Goal: Task Accomplishment & Management: Manage account settings

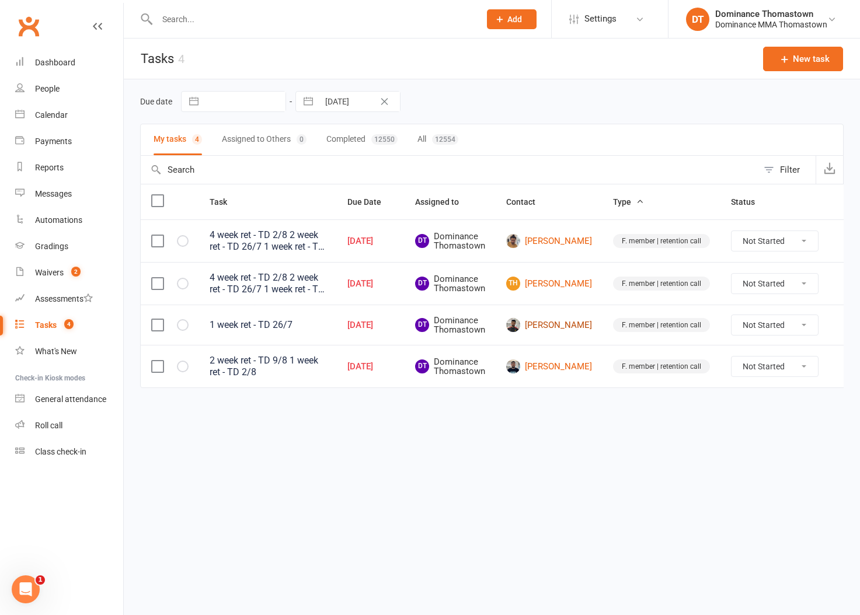
click at [556, 325] on link "[PERSON_NAME]" at bounding box center [549, 325] width 86 height 14
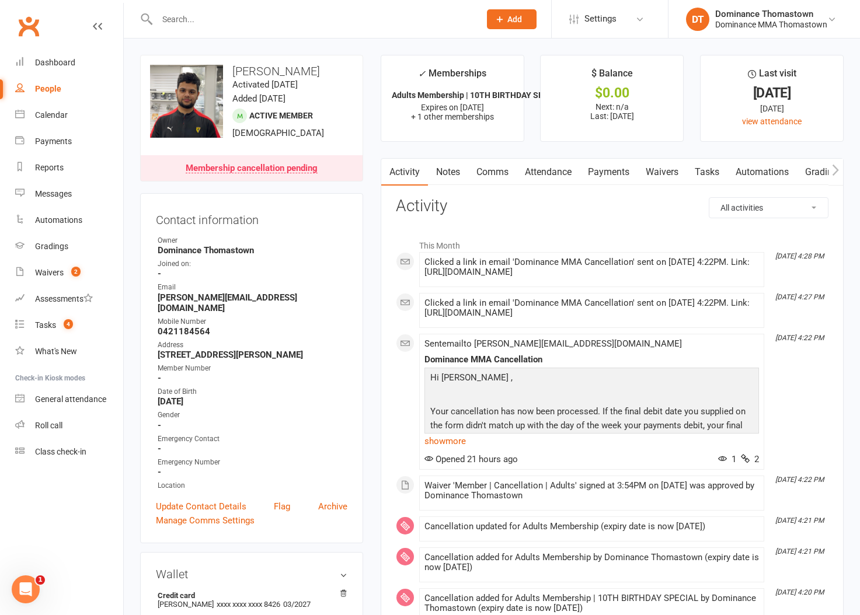
click at [702, 177] on link "Tasks" at bounding box center [706, 172] width 41 height 27
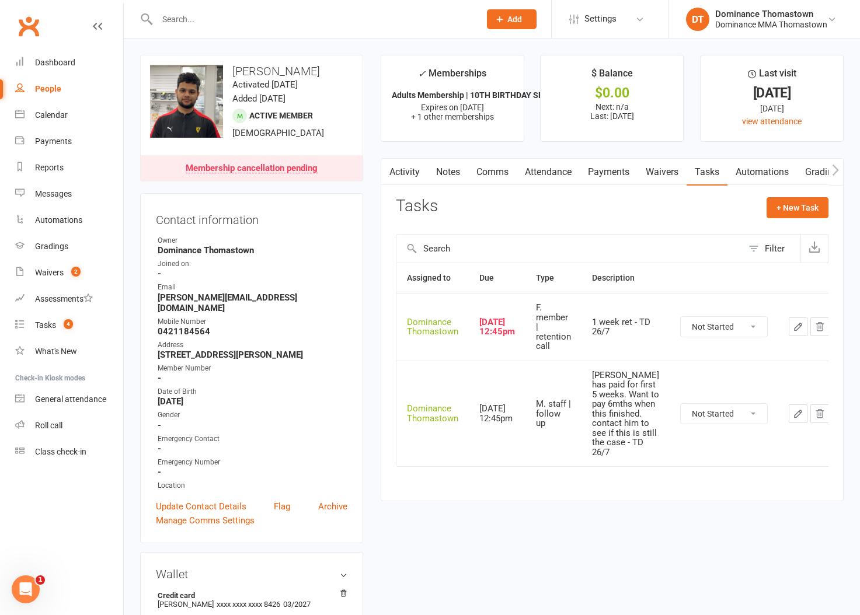
click at [789, 326] on button "button" at bounding box center [798, 327] width 19 height 19
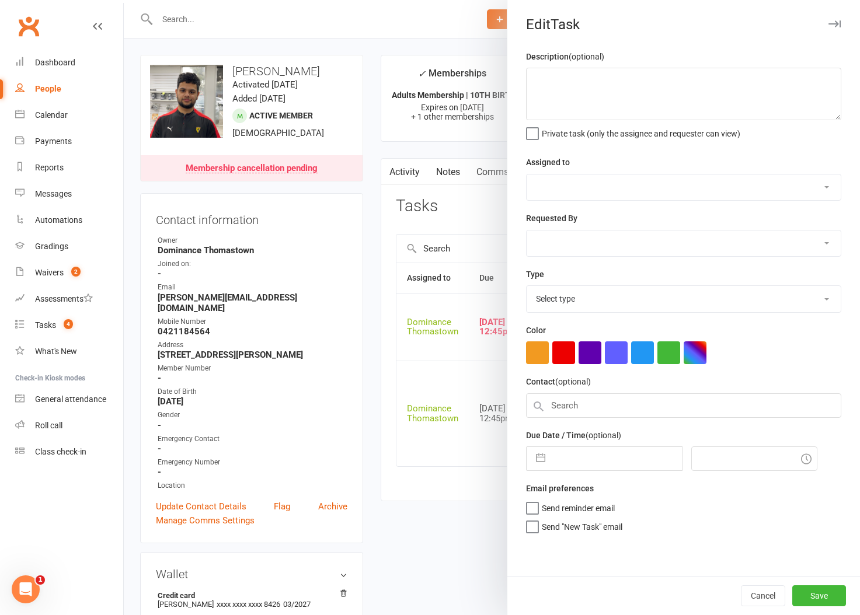
type textarea "1 week ret - TD 26/7"
select select "12547"
type input "16 Aug 2025"
type input "12:45pm"
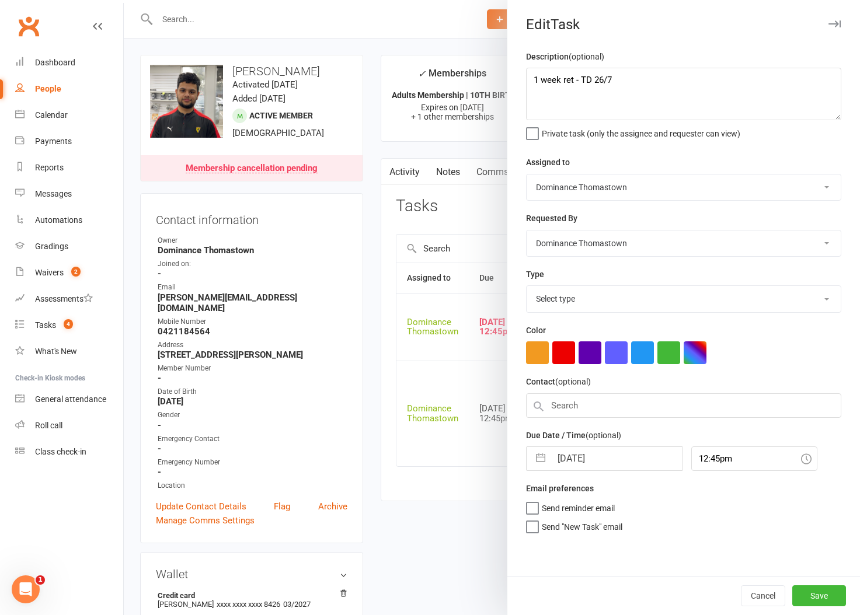
select select "3814"
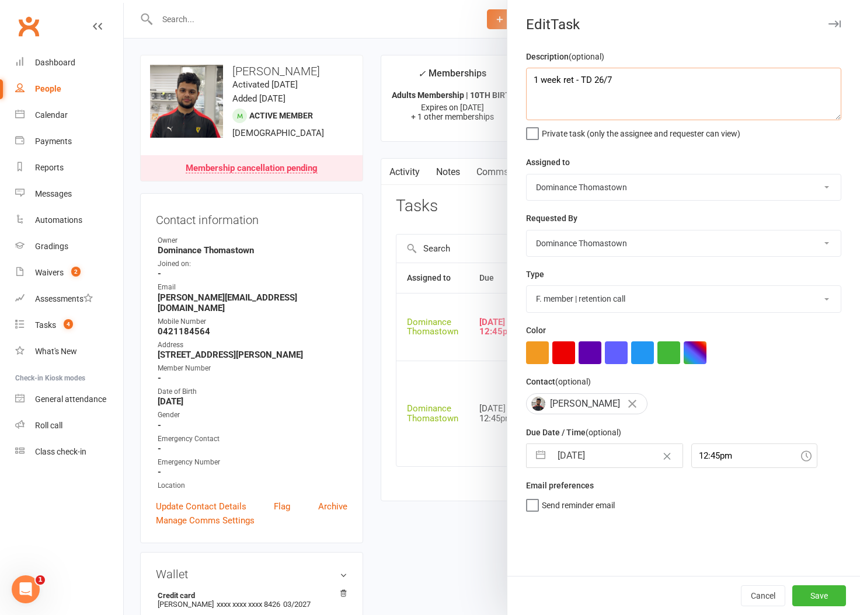
click at [529, 79] on textarea "1 week ret - TD 26/7" at bounding box center [683, 94] width 315 height 53
type textarea "1 week ret - TD 26/7"
click at [765, 591] on button "Cancel" at bounding box center [763, 595] width 44 height 21
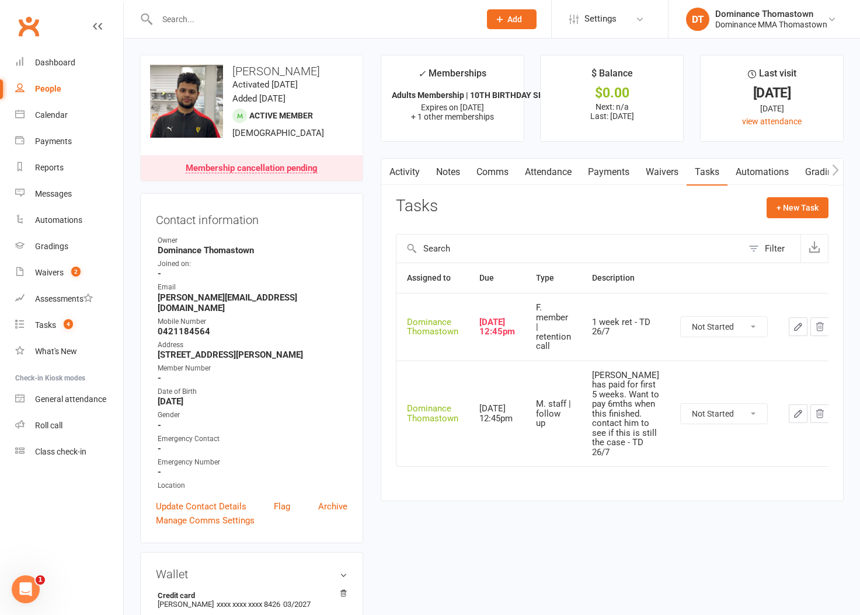
click at [793, 328] on icon "button" at bounding box center [798, 327] width 11 height 11
select select "12547"
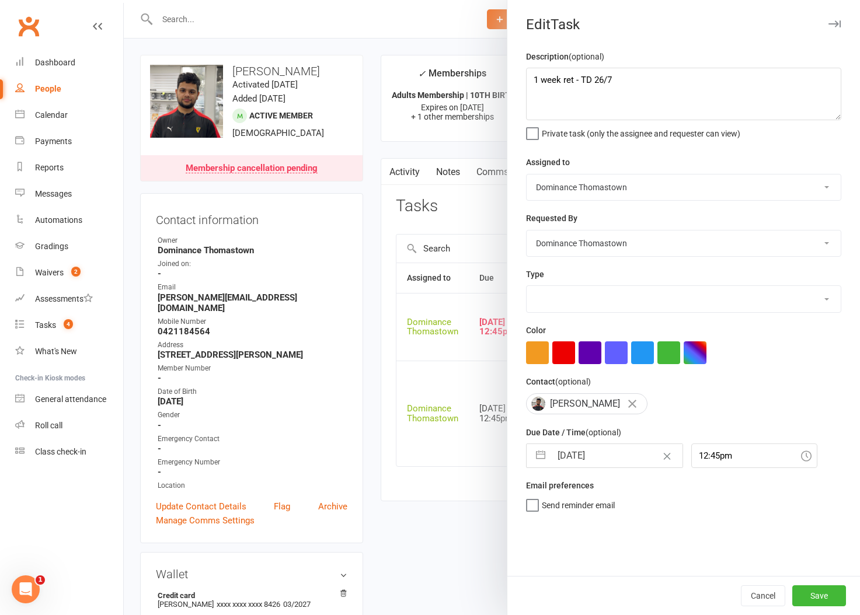
select select "3814"
select select "6"
select select "2025"
select select "7"
select select "2025"
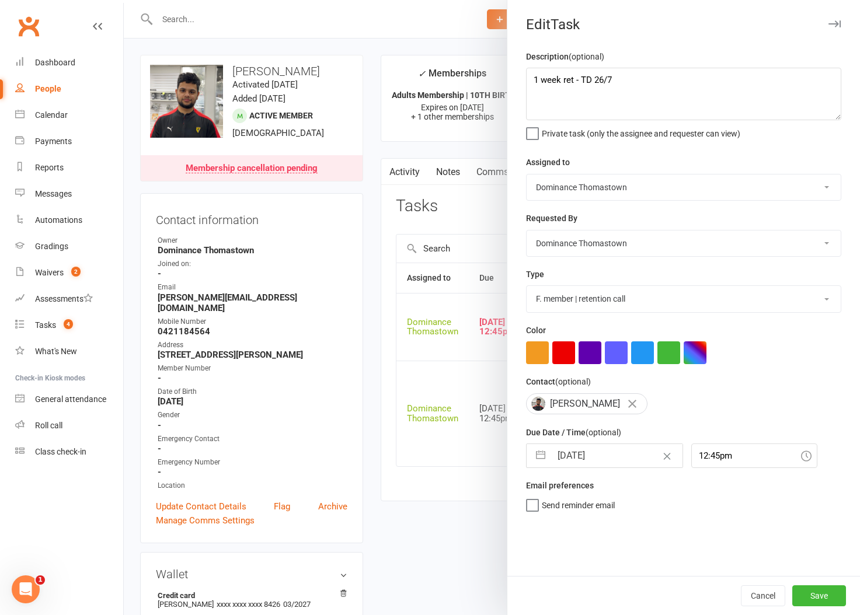
select select "8"
select select "2025"
click at [577, 454] on input "16 Aug 2025" at bounding box center [616, 455] width 131 height 23
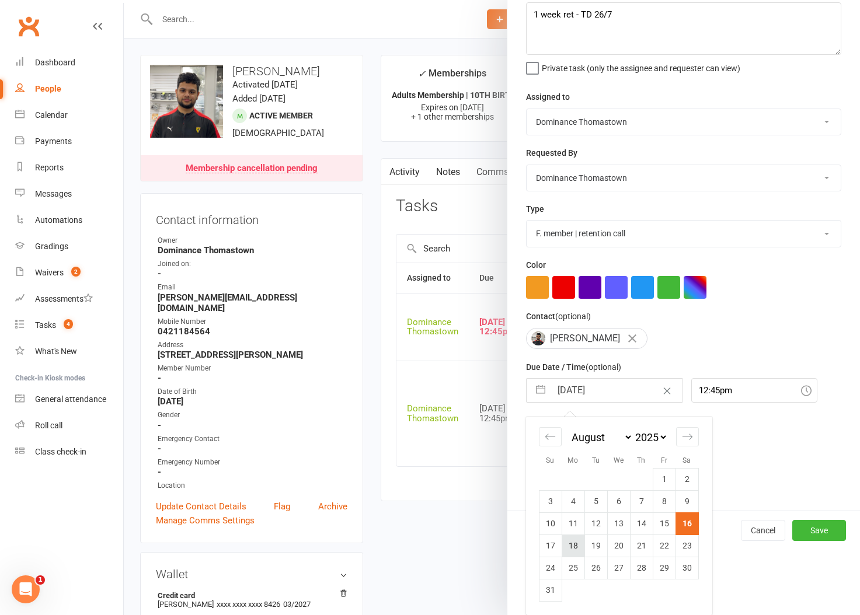
click at [573, 547] on td "18" at bounding box center [572, 546] width 23 height 22
type input "18 Aug 2025"
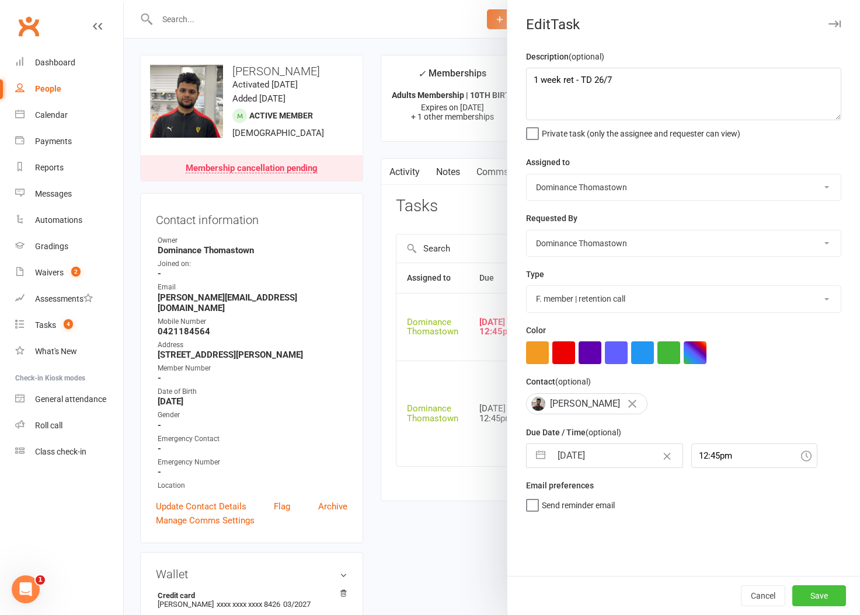
click at [812, 596] on button "Save" at bounding box center [819, 595] width 54 height 21
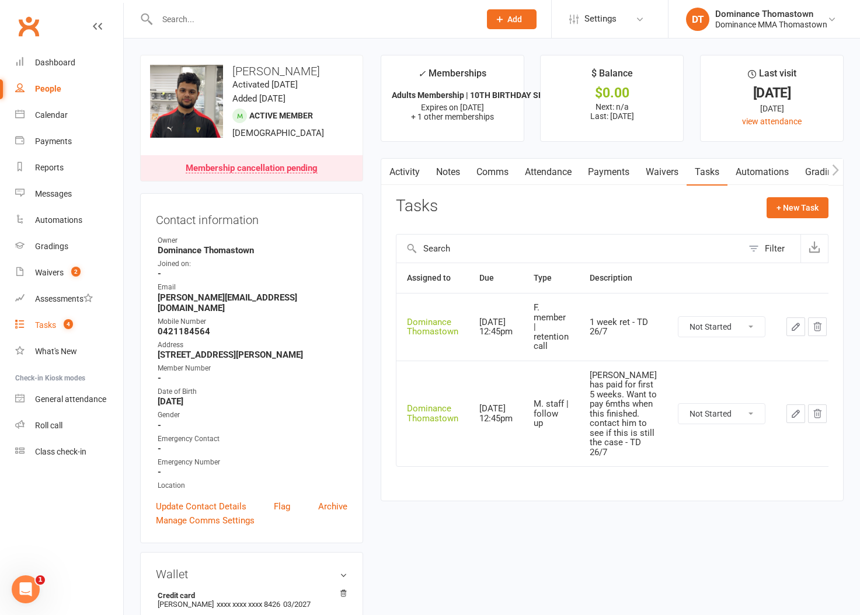
click at [47, 326] on div "Tasks" at bounding box center [45, 324] width 21 height 9
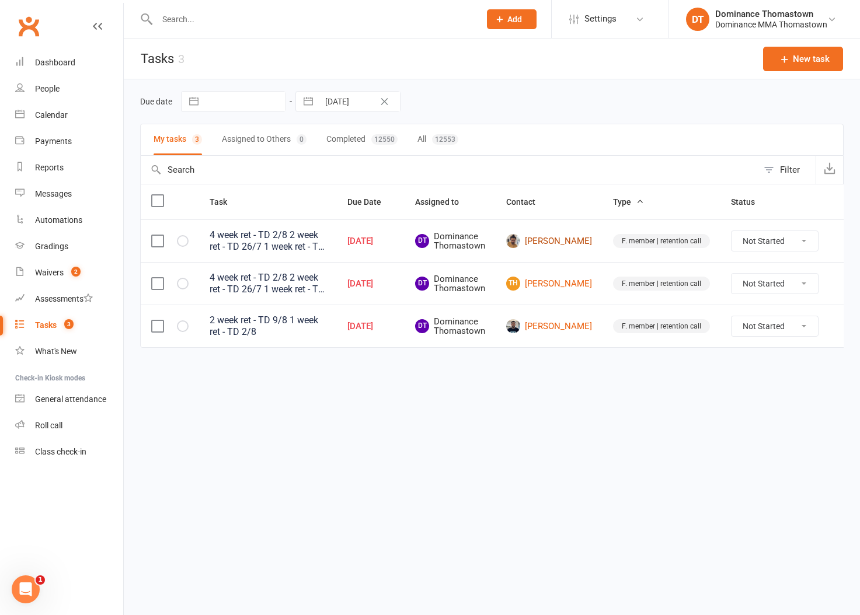
click at [547, 247] on link "Brayan Diaz" at bounding box center [549, 241] width 86 height 14
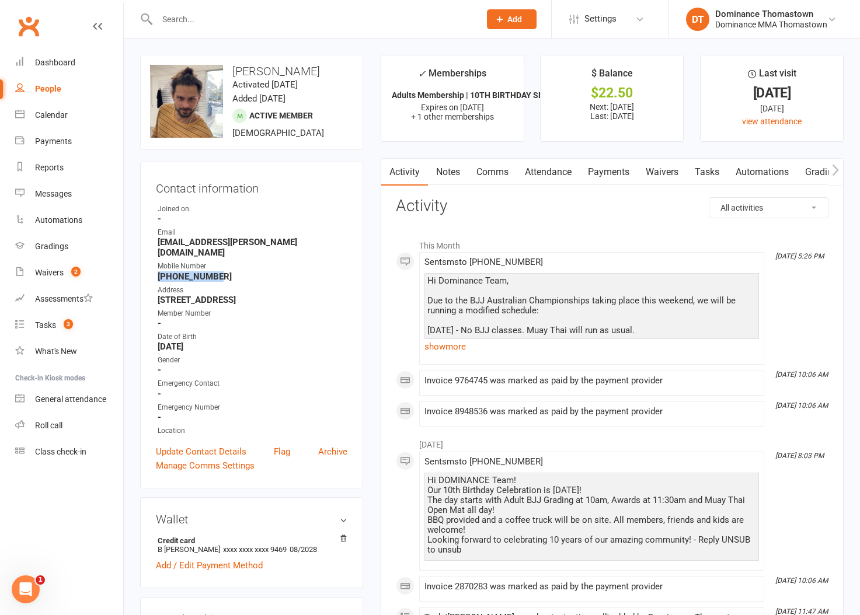
drag, startPoint x: 217, startPoint y: 267, endPoint x: 154, endPoint y: 264, distance: 63.7
click at [154, 264] on div "Contact information Owner Joined on: - Email blink.brian.182@gmail.com Mobile N…" at bounding box center [251, 325] width 223 height 327
copy strong "+61406759104"
click at [709, 173] on link "Tasks" at bounding box center [706, 172] width 41 height 27
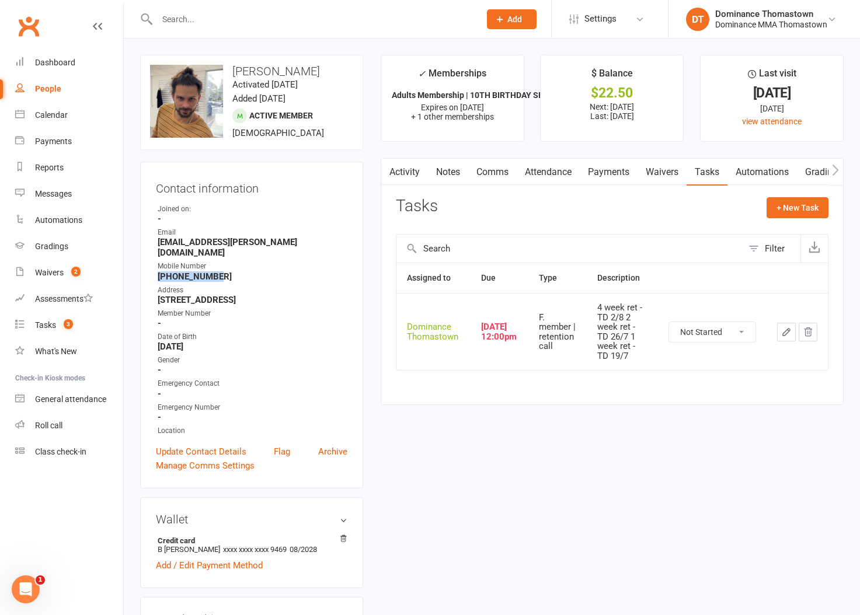
click at [703, 330] on select "Not Started In Progress Waiting Complete" at bounding box center [712, 332] width 86 height 20
click at [669, 322] on select "Not Started In Progress Waiting Complete" at bounding box center [712, 332] width 86 height 20
select select "unstarted"
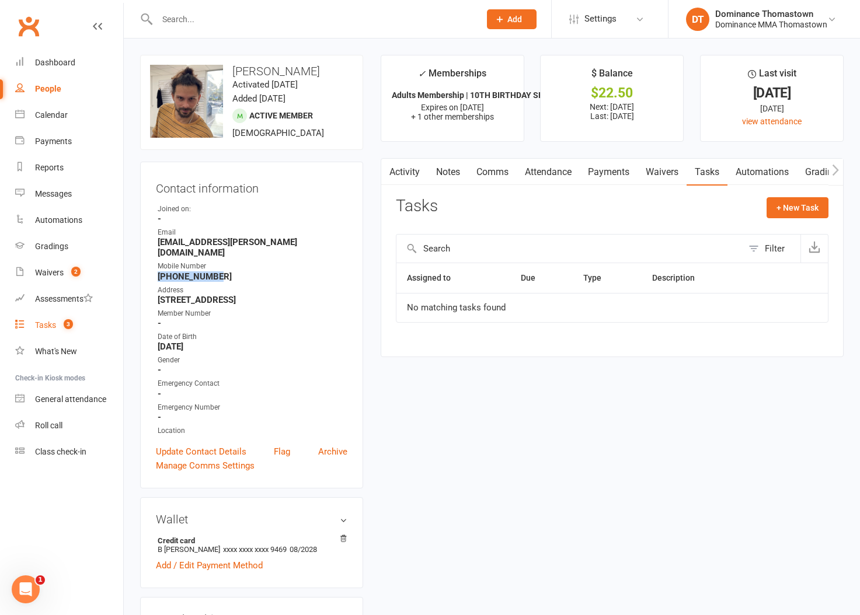
click at [35, 326] on div "Tasks" at bounding box center [45, 324] width 21 height 9
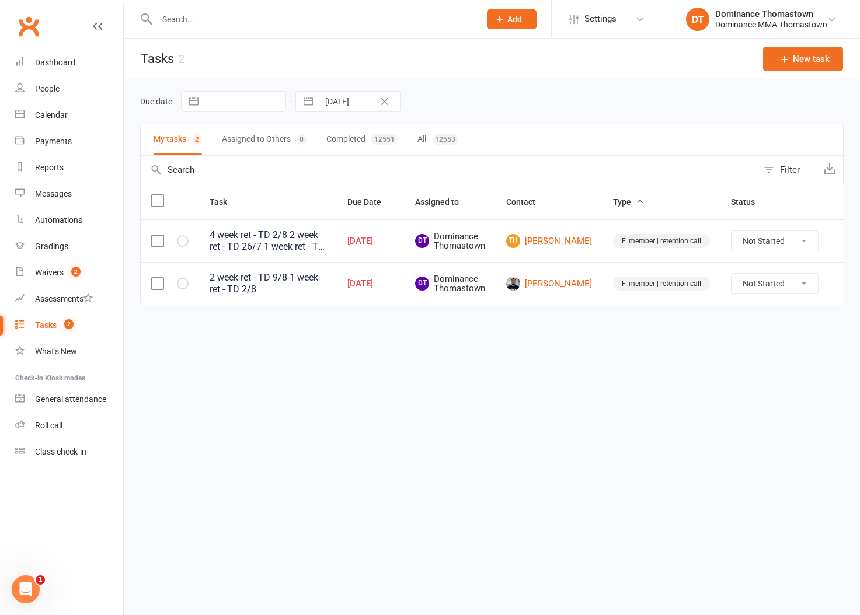
click at [756, 243] on select "Not Started In Progress Waiting Complete" at bounding box center [774, 241] width 86 height 20
click at [731, 231] on select "Not Started In Progress Waiting Complete" at bounding box center [774, 241] width 86 height 20
select select "unstarted"
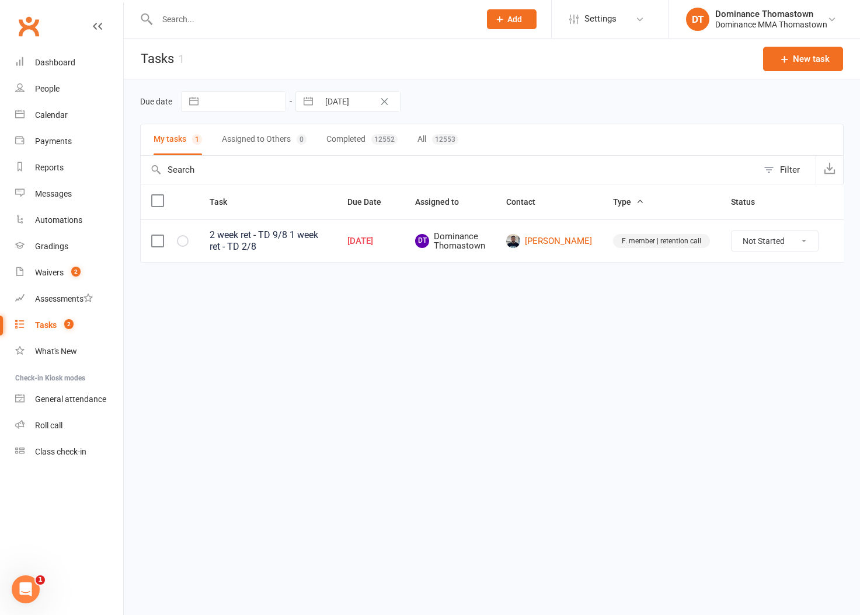
click at [840, 242] on icon at bounding box center [846, 241] width 12 height 12
click at [750, 285] on link "Edit" at bounding box center [774, 286] width 116 height 23
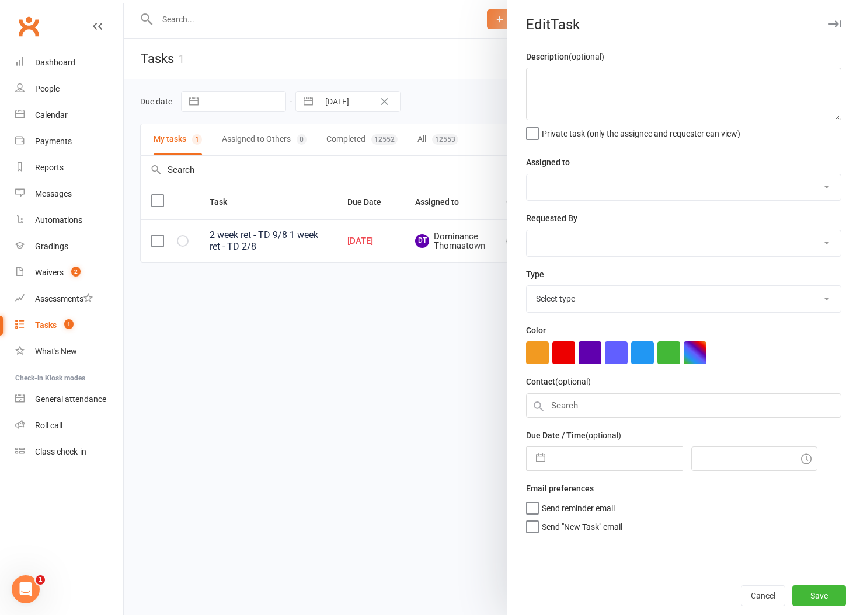
type textarea "2 week ret - TD 9/8 1 week ret - TD 2/8"
select select "12547"
type input "16 Aug 2025"
type input "2:00pm"
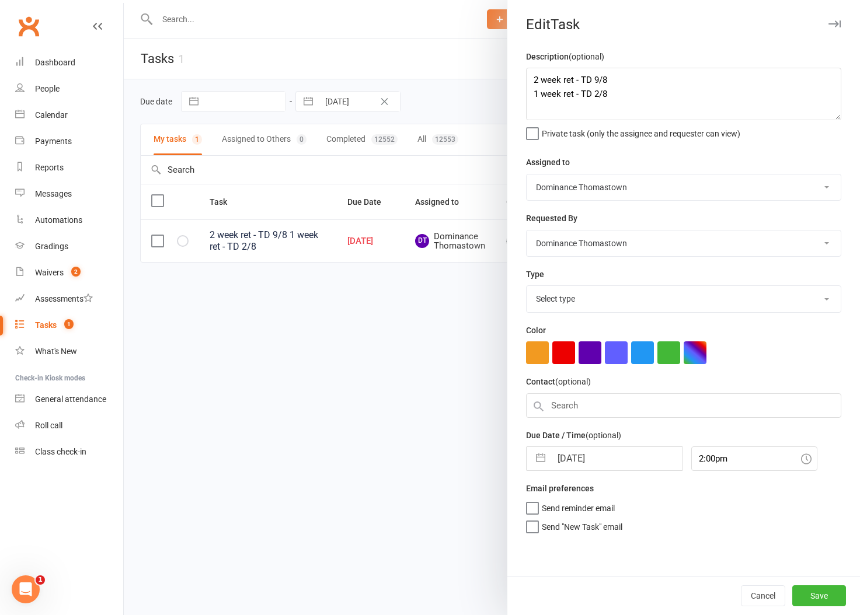
select select "3814"
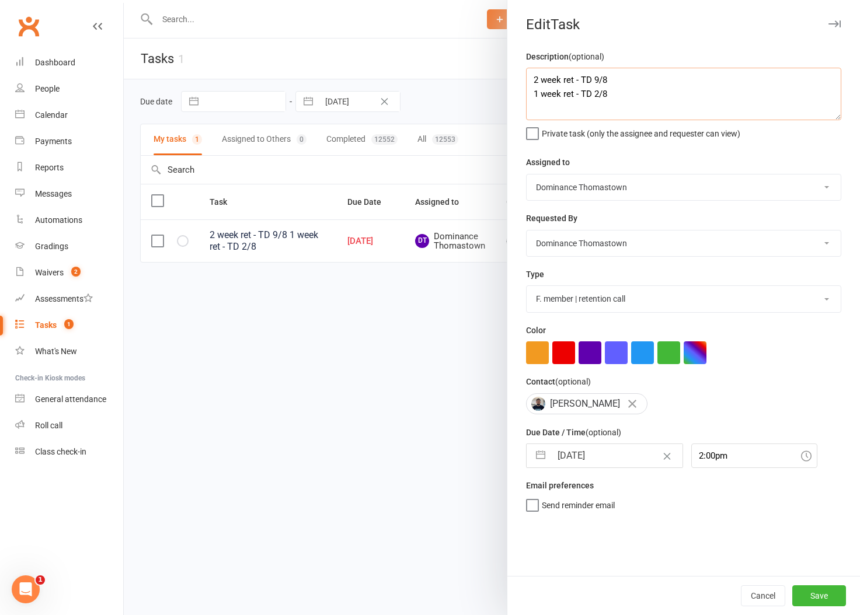
click at [527, 76] on textarea "2 week ret - TD 9/8 1 week ret - TD 2/8" at bounding box center [683, 94] width 315 height 53
type textarea "4 week ret - WW 16/8 2 week ret - TD 9/8 1 week ret - TD 2/8"
click at [597, 458] on input "16 Aug 2025" at bounding box center [616, 455] width 131 height 23
select select "6"
select select "2025"
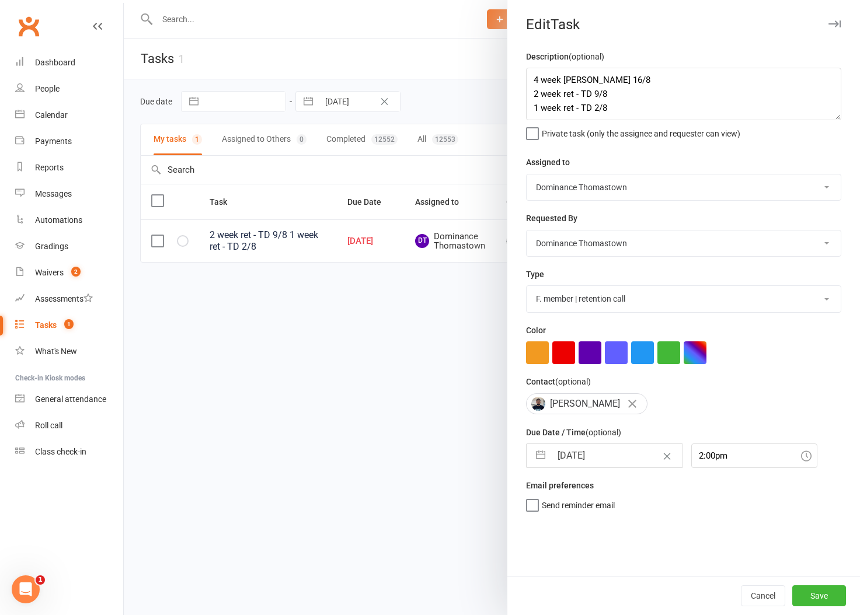
select select "7"
select select "2025"
select select "8"
select select "2025"
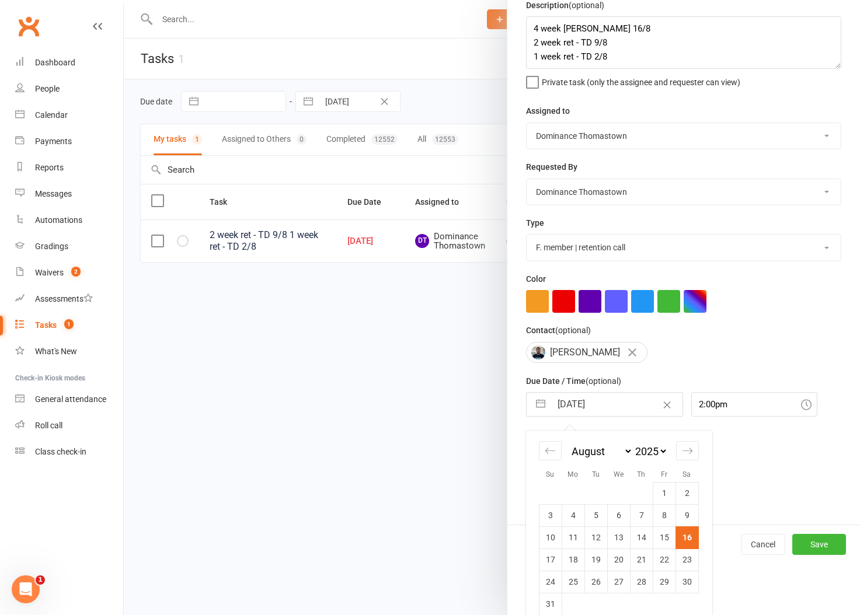
scroll to position [67, 0]
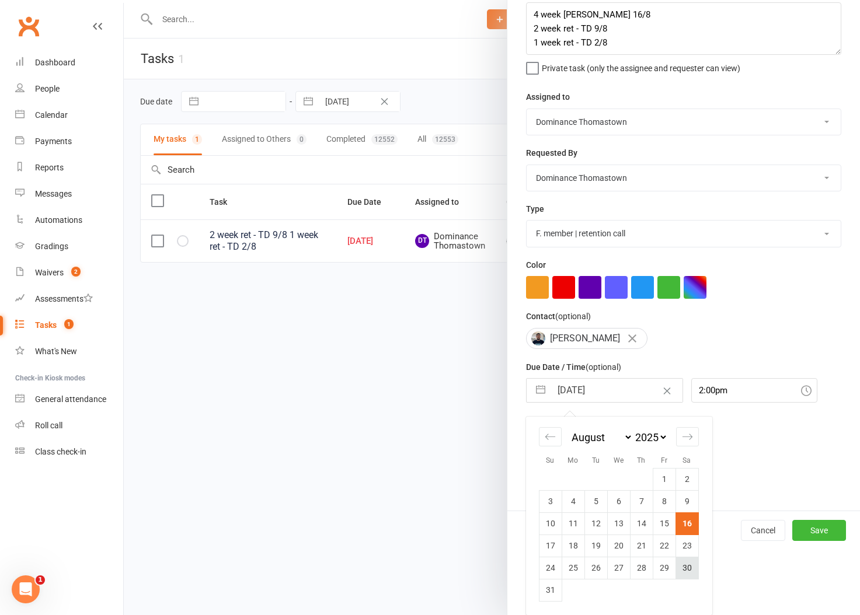
click at [686, 568] on td "30" at bounding box center [686, 568] width 23 height 22
type input "30 Aug 2025"
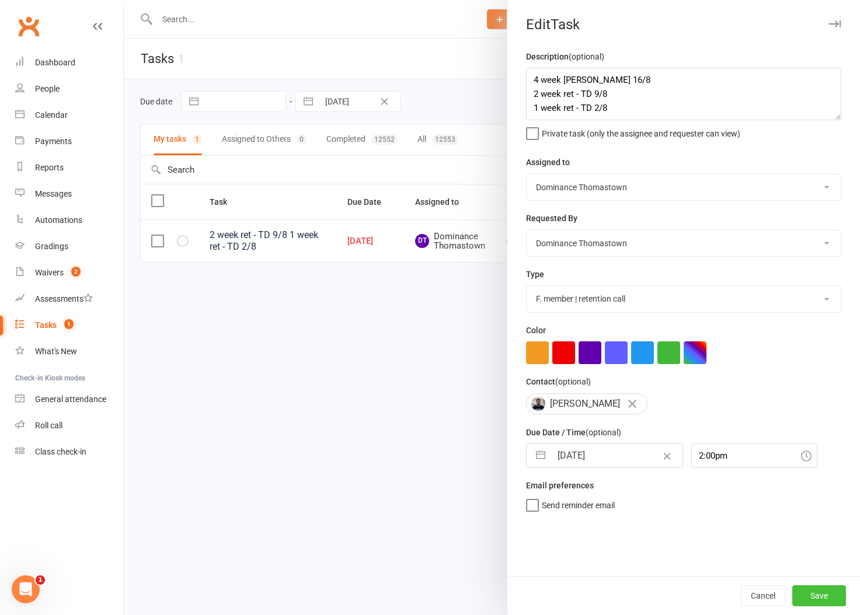
click at [807, 594] on button "Save" at bounding box center [819, 595] width 54 height 21
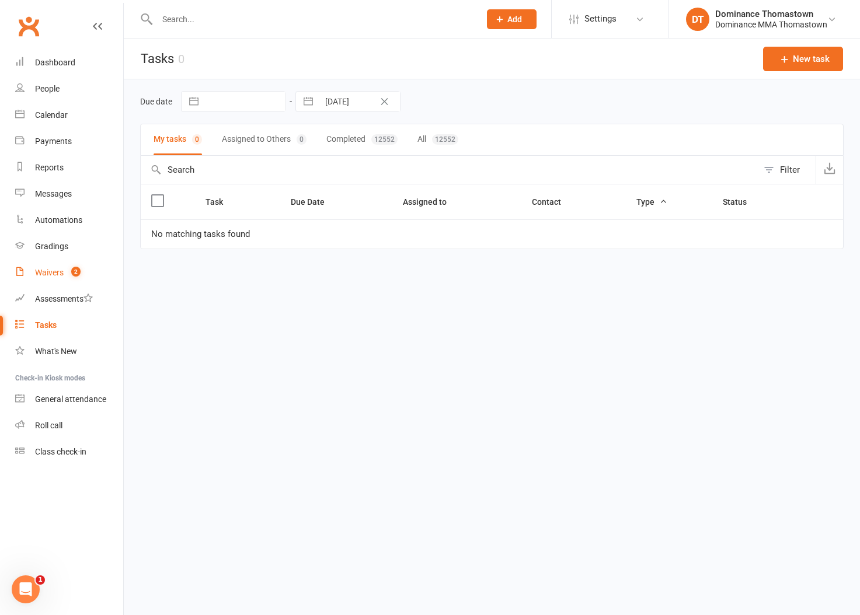
click at [56, 277] on div "Waivers" at bounding box center [49, 272] width 29 height 9
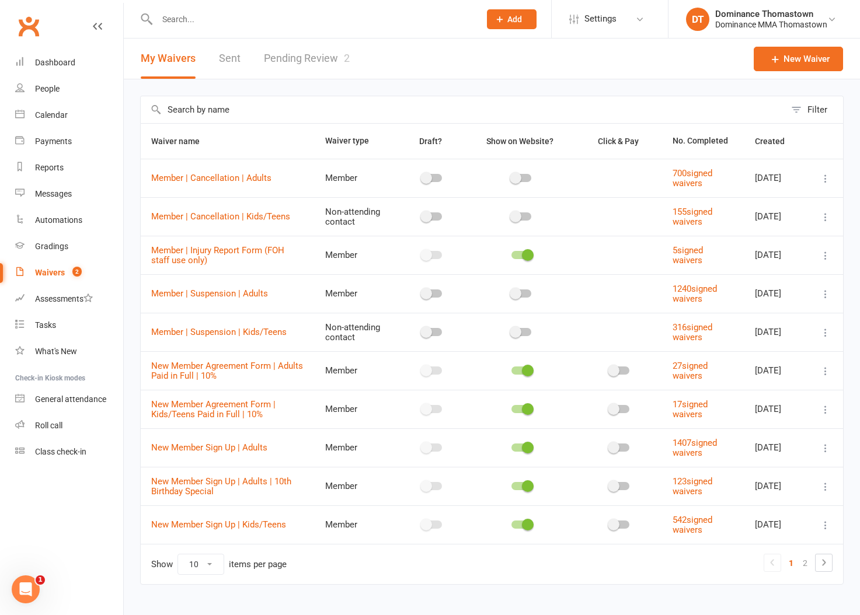
click at [312, 60] on link "Pending Review 2" at bounding box center [307, 59] width 86 height 40
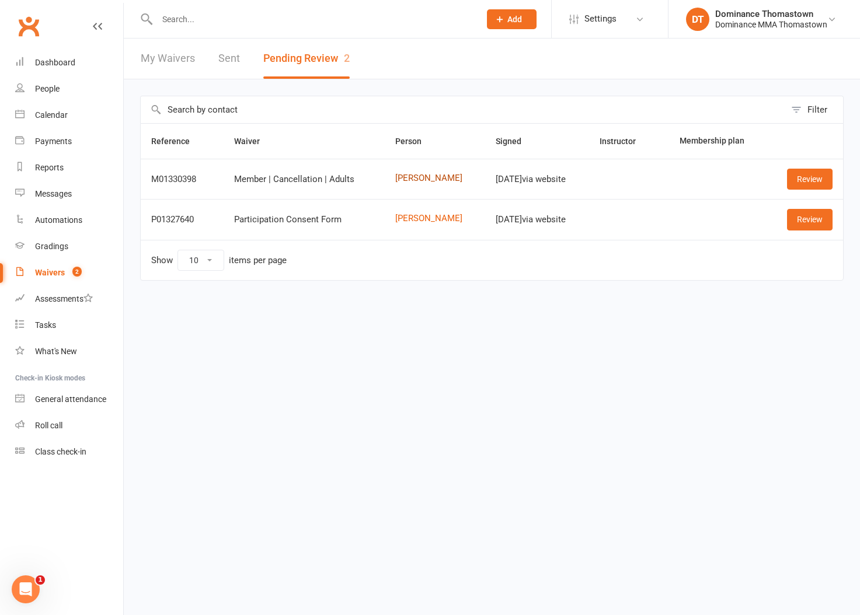
click at [415, 181] on link "Mario Iloski" at bounding box center [434, 178] width 79 height 10
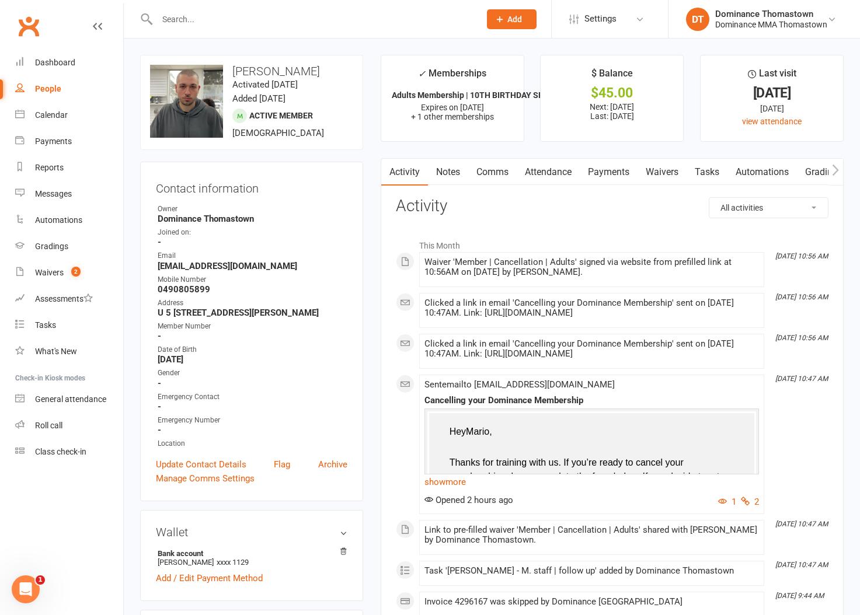
click at [598, 172] on link "Payments" at bounding box center [609, 172] width 58 height 27
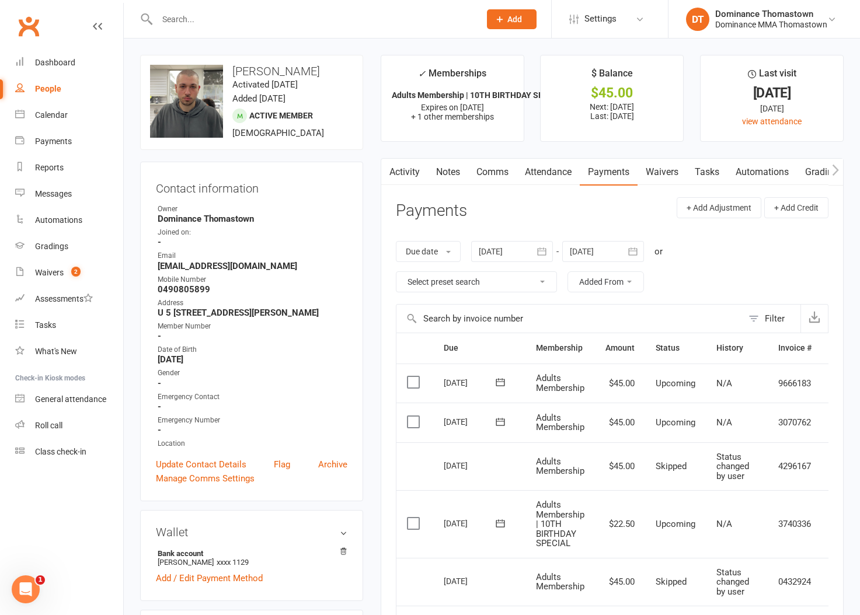
click at [710, 177] on link "Tasks" at bounding box center [706, 172] width 41 height 27
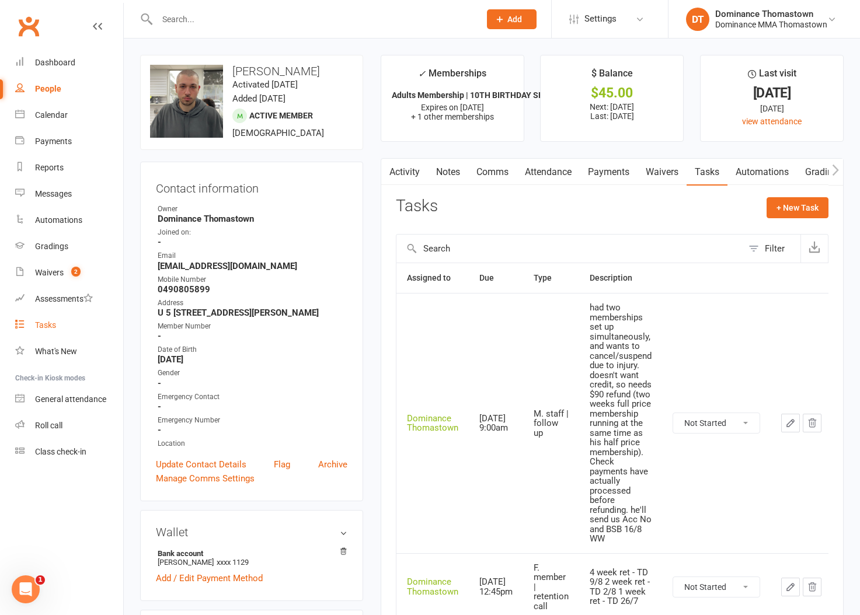
click at [43, 325] on div "Tasks" at bounding box center [45, 324] width 21 height 9
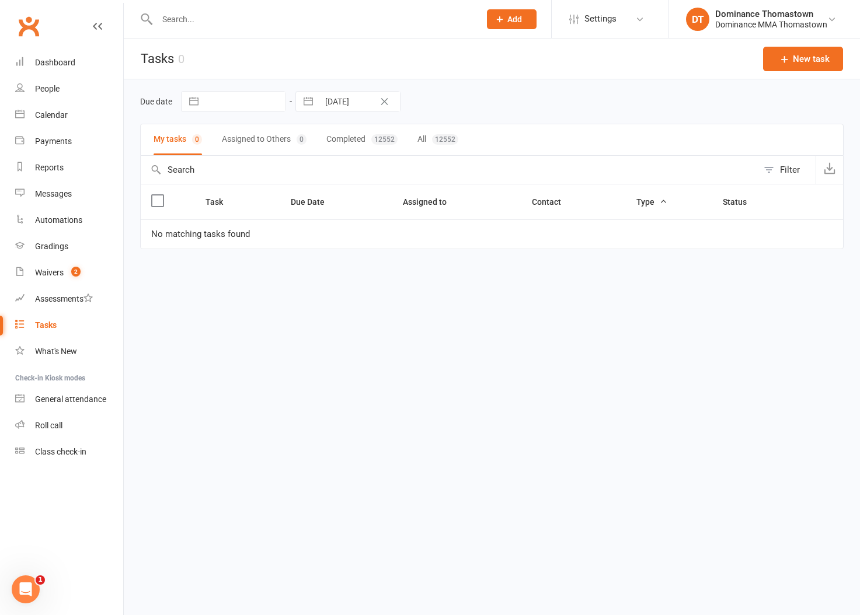
click at [204, 20] on input "text" at bounding box center [313, 19] width 318 height 16
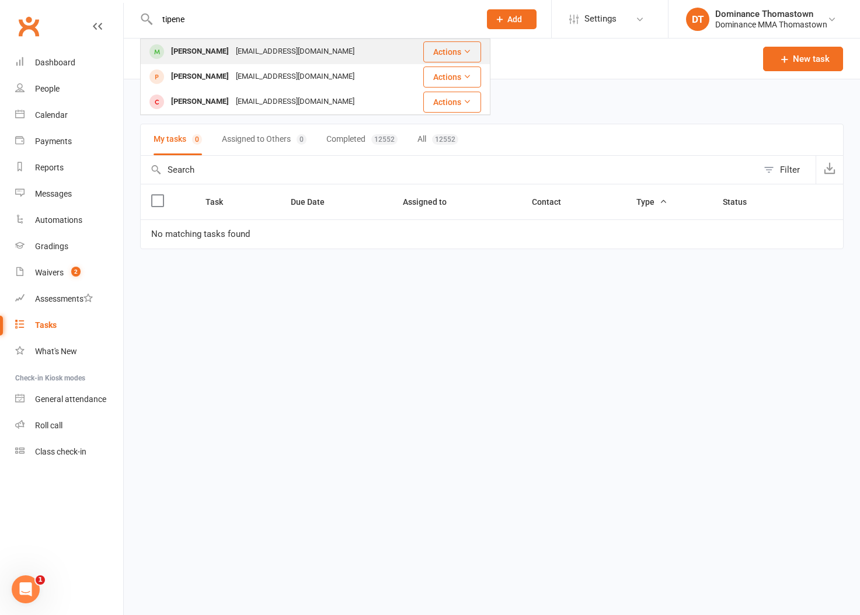
type input "tipene"
click at [233, 50] on div "[EMAIL_ADDRESS][DOMAIN_NAME]" at bounding box center [294, 51] width 125 height 17
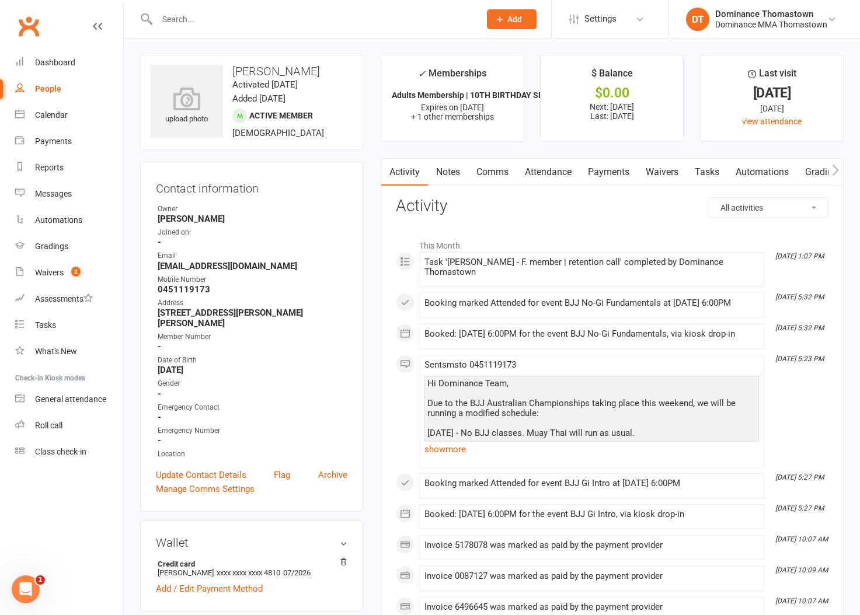
click at [601, 178] on link "Payments" at bounding box center [609, 172] width 58 height 27
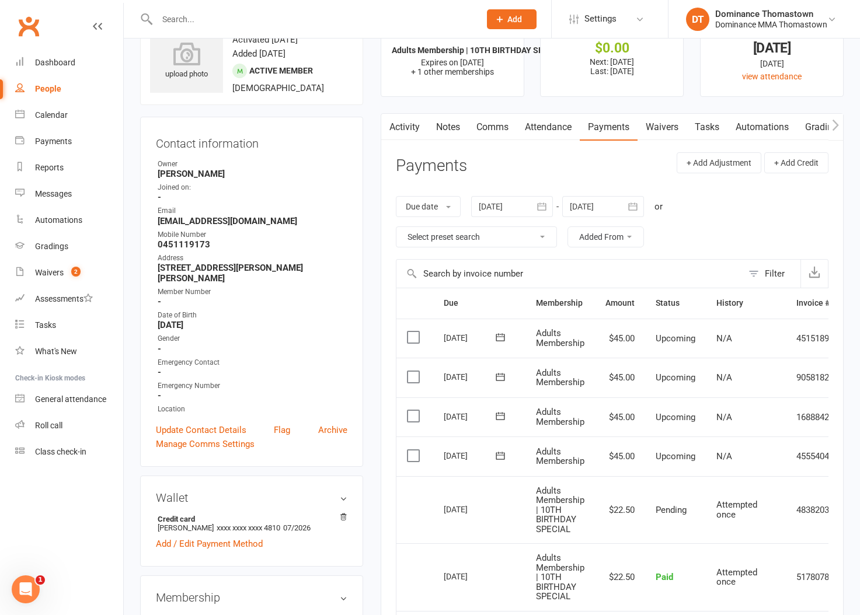
scroll to position [46, 0]
click at [503, 455] on icon at bounding box center [500, 455] width 12 height 12
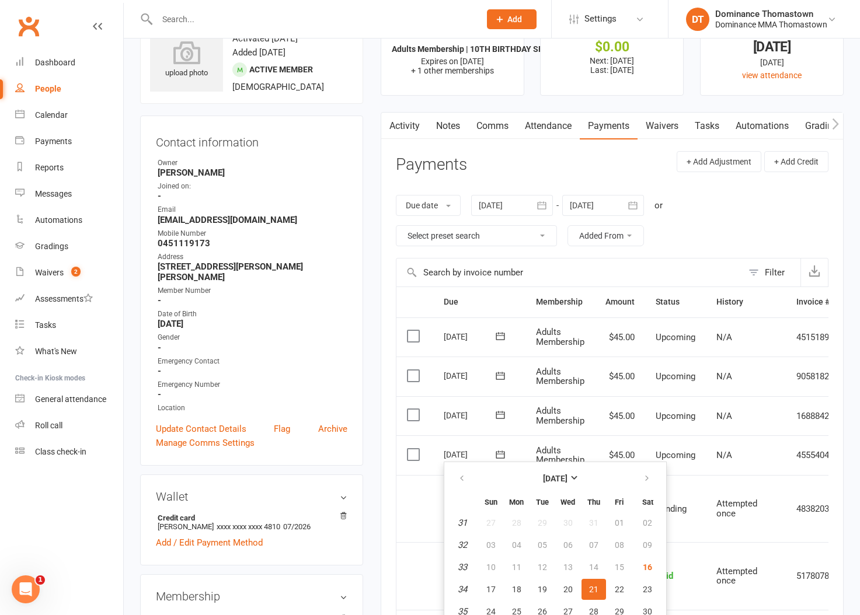
click at [591, 424] on td "Adults Membership" at bounding box center [559, 416] width 69 height 40
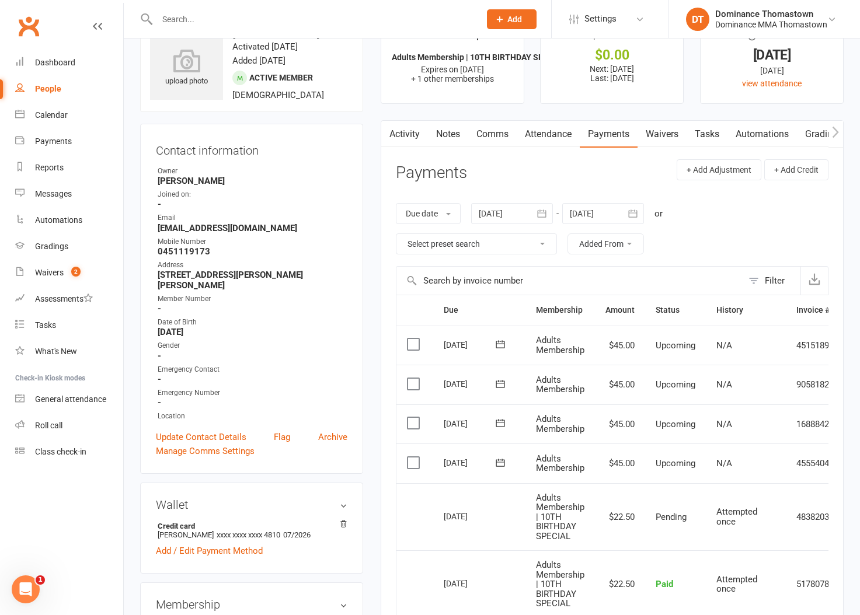
scroll to position [0, 0]
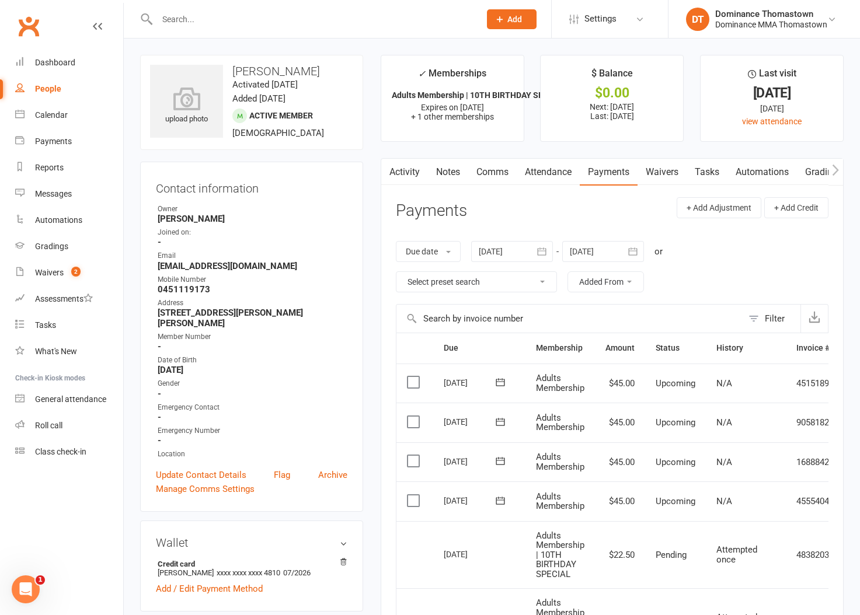
click at [675, 177] on link "Waivers" at bounding box center [661, 172] width 49 height 27
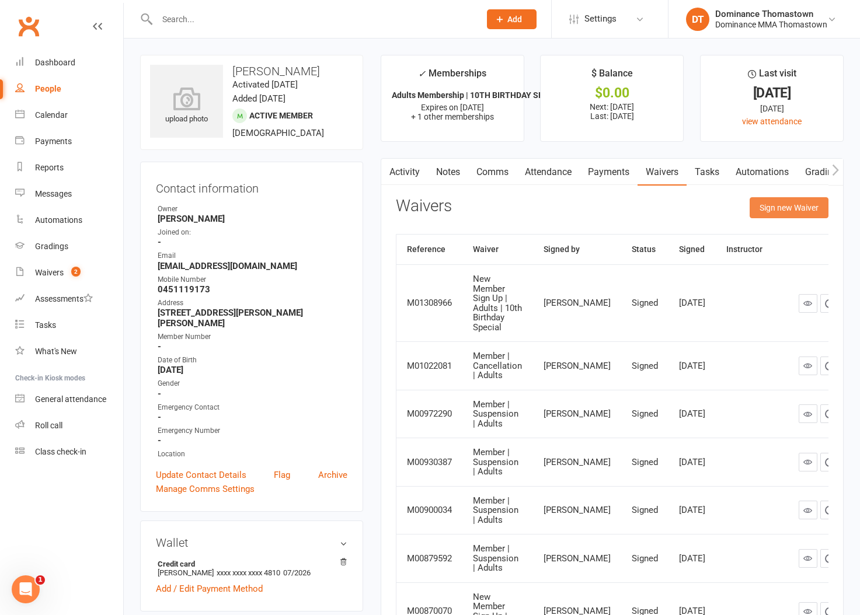
click at [769, 204] on button "Sign new Waiver" at bounding box center [788, 207] width 79 height 21
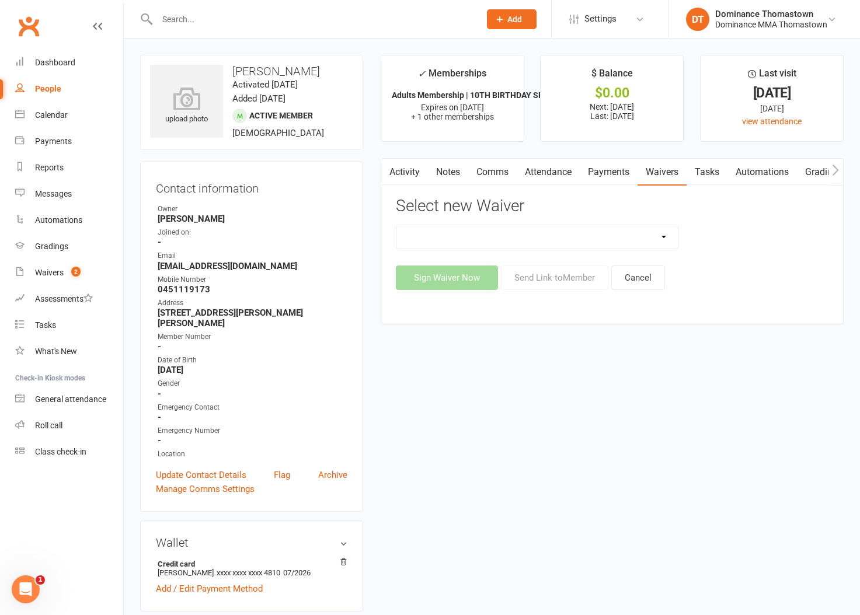
click at [646, 236] on select "Member | Cancellation | Adults Member | Injury Report Form (FOH staff use only)…" at bounding box center [536, 236] width 281 height 23
select select "8154"
click at [396, 225] on select "Member | Cancellation | Adults Member | Injury Report Form (FOH staff use only)…" at bounding box center [536, 236] width 281 height 23
click at [550, 284] on button "Send Link to Member" at bounding box center [554, 278] width 107 height 25
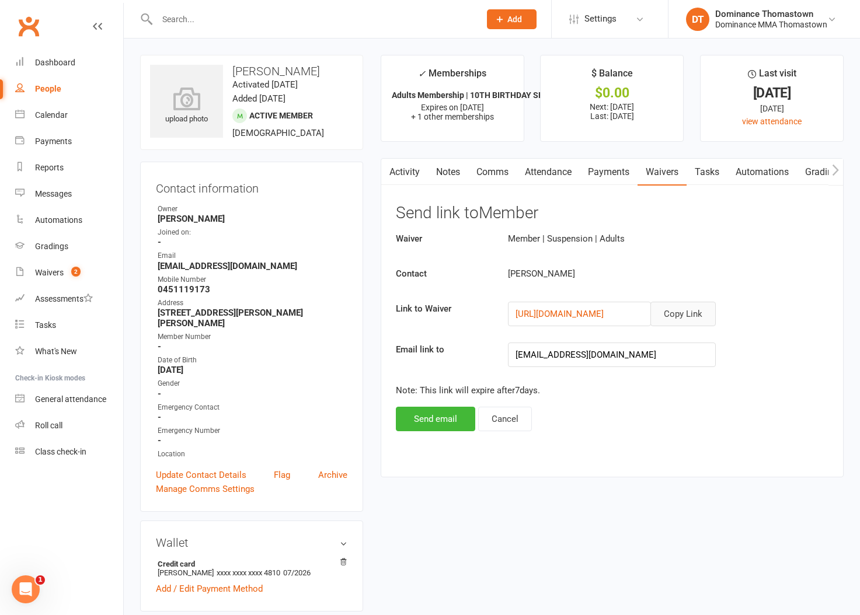
click at [693, 318] on button "Copy Link" at bounding box center [682, 314] width 65 height 25
click at [502, 180] on link "Comms" at bounding box center [492, 172] width 48 height 27
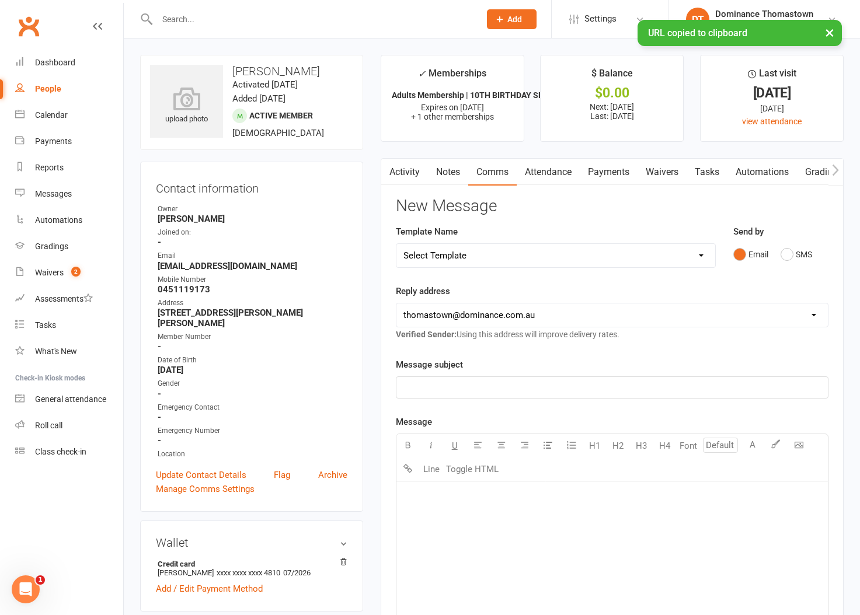
click at [553, 252] on select "Select Template [Email] MARKETING | 10TH BIRTHDAY SPECIAL | CANCELLED MEMBERS […" at bounding box center [555, 255] width 319 height 23
select select "7"
click at [396, 244] on select "Select Template [Email] MARKETING | 10TH BIRTHDAY SPECIAL | CANCELLED MEMBERS […" at bounding box center [555, 255] width 319 height 23
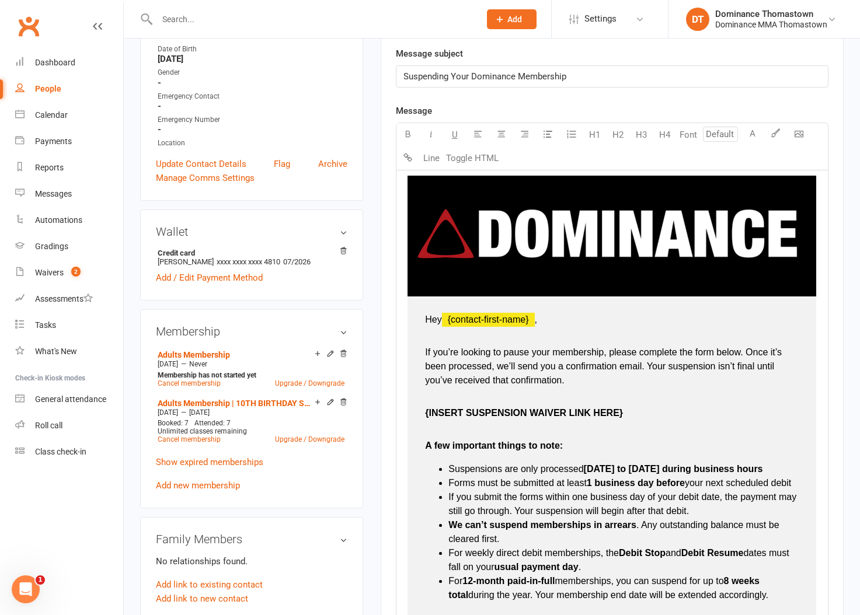
scroll to position [307, 0]
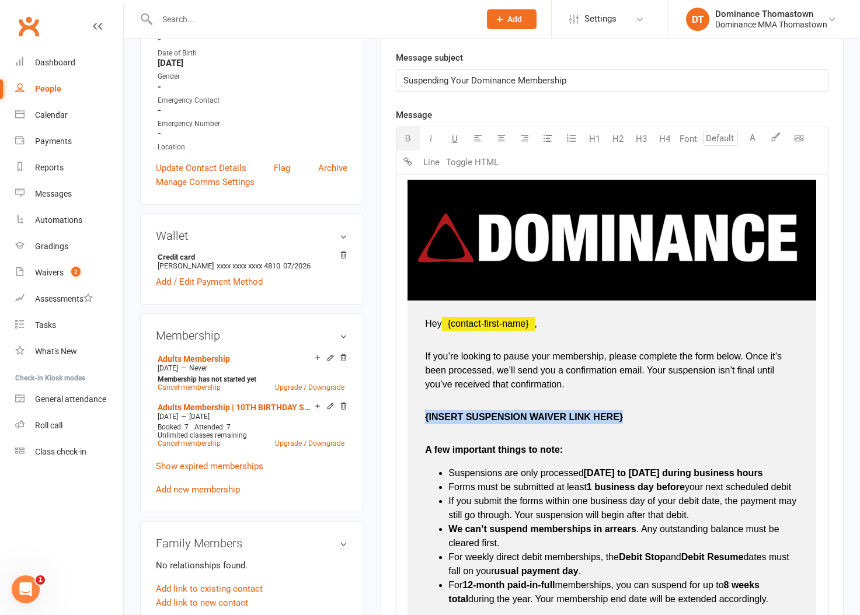
drag, startPoint x: 630, startPoint y: 418, endPoint x: 420, endPoint y: 417, distance: 210.1
click at [420, 417] on td "Hey ﻿ {contact-first-name} , If you’re looking to pause your membership, please…" at bounding box center [611, 512] width 409 height 422
click at [568, 477] on td "Hey ﻿ {contact-first-name} , If you’re looking to pause your membership, please…" at bounding box center [611, 512] width 409 height 422
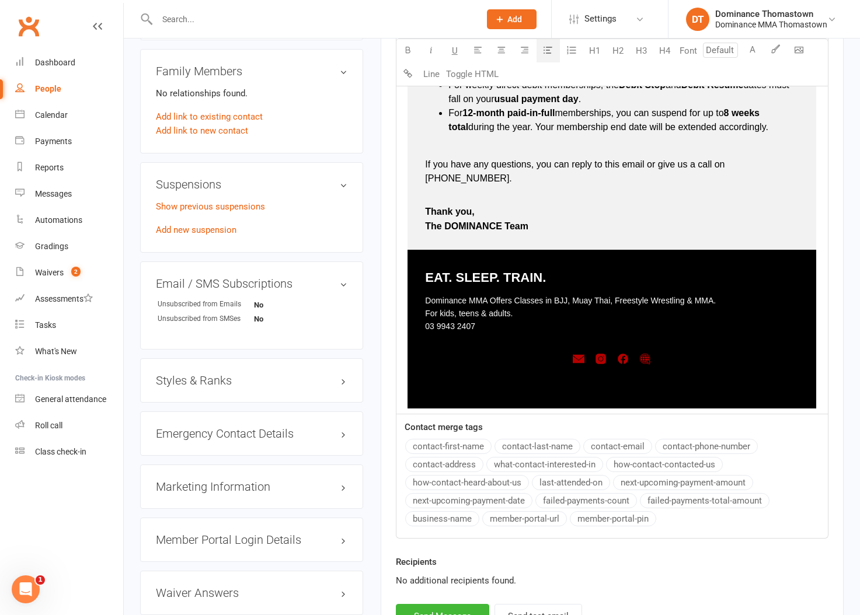
scroll to position [885, 0]
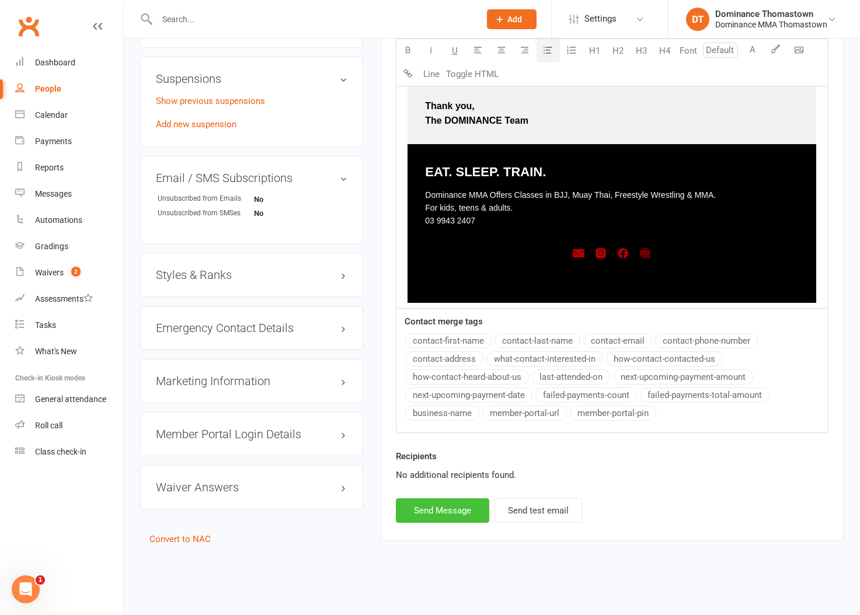
click at [456, 509] on button "Send Message" at bounding box center [442, 510] width 93 height 25
select select
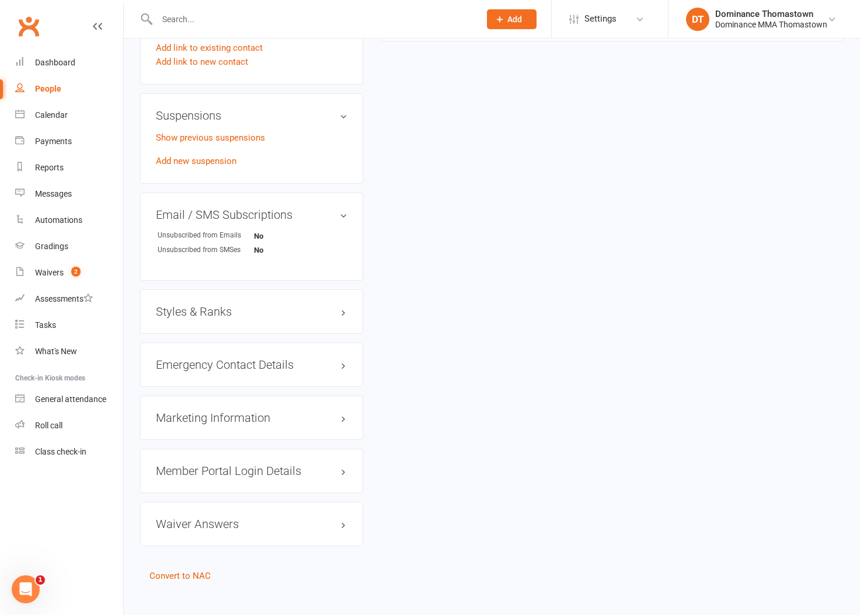
scroll to position [0, 0]
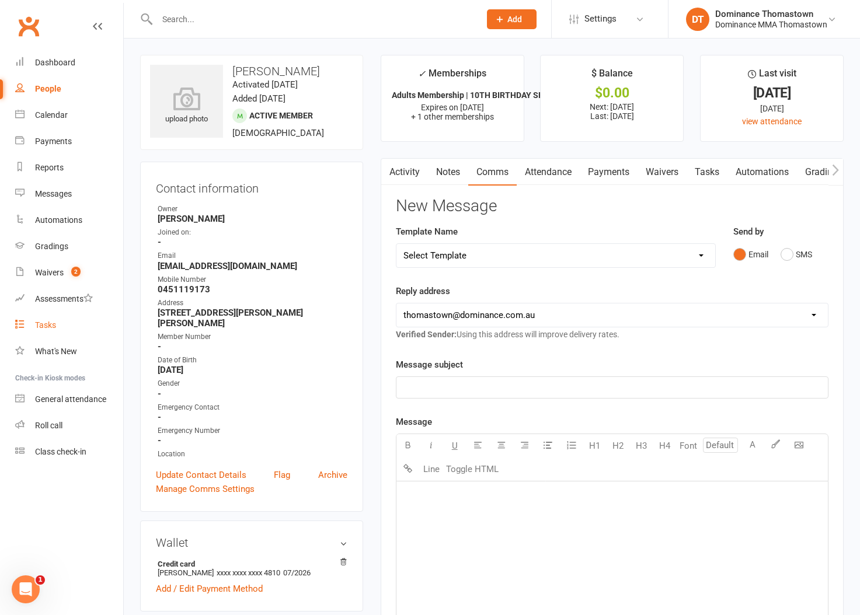
click at [46, 330] on link "Tasks" at bounding box center [69, 325] width 108 height 26
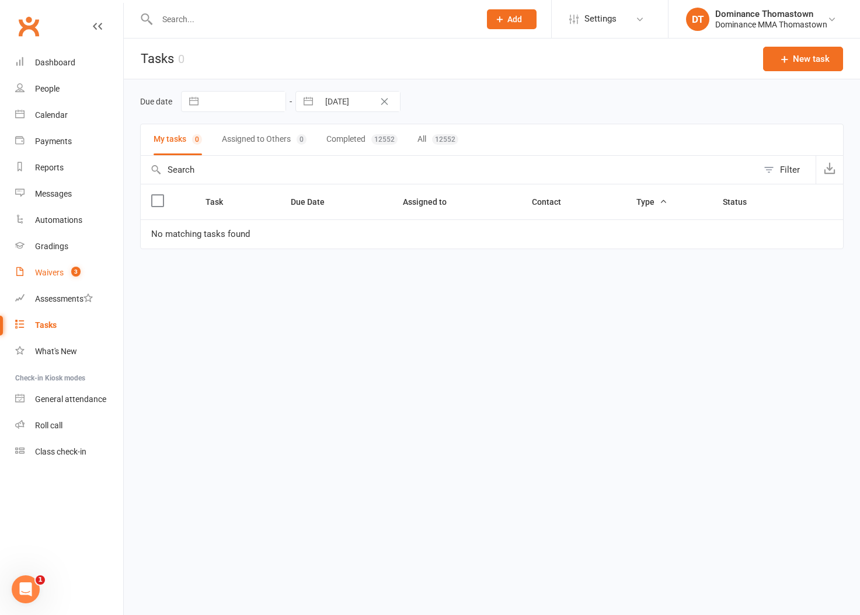
click at [53, 267] on link "Waivers 3" at bounding box center [69, 273] width 108 height 26
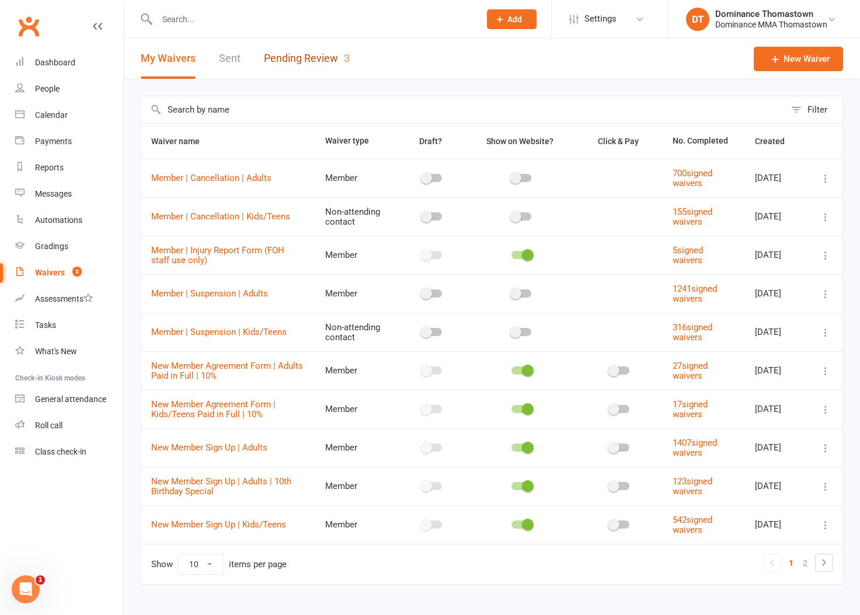
click at [302, 61] on link "Pending Review 3" at bounding box center [307, 59] width 86 height 40
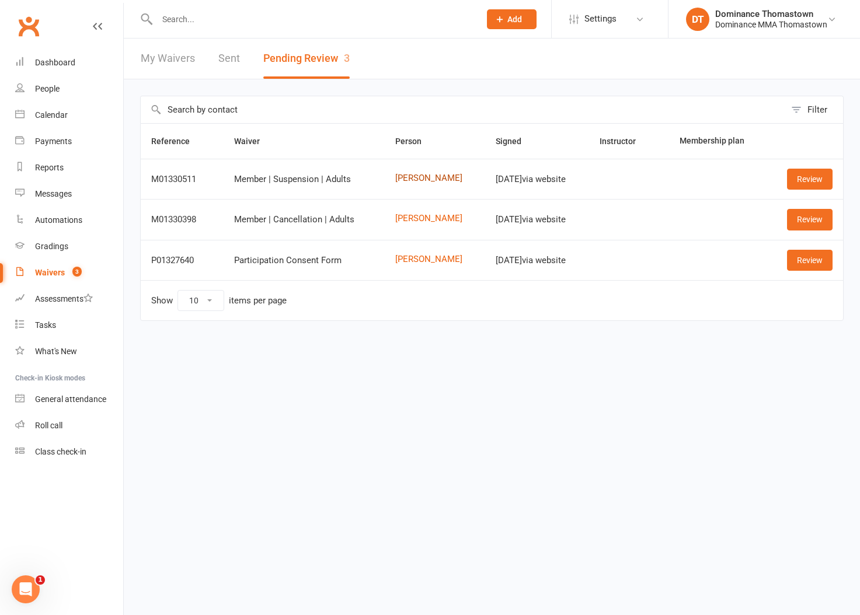
click at [420, 180] on link "[PERSON_NAME]" at bounding box center [434, 178] width 79 height 10
click at [788, 177] on link "Review" at bounding box center [810, 179] width 46 height 21
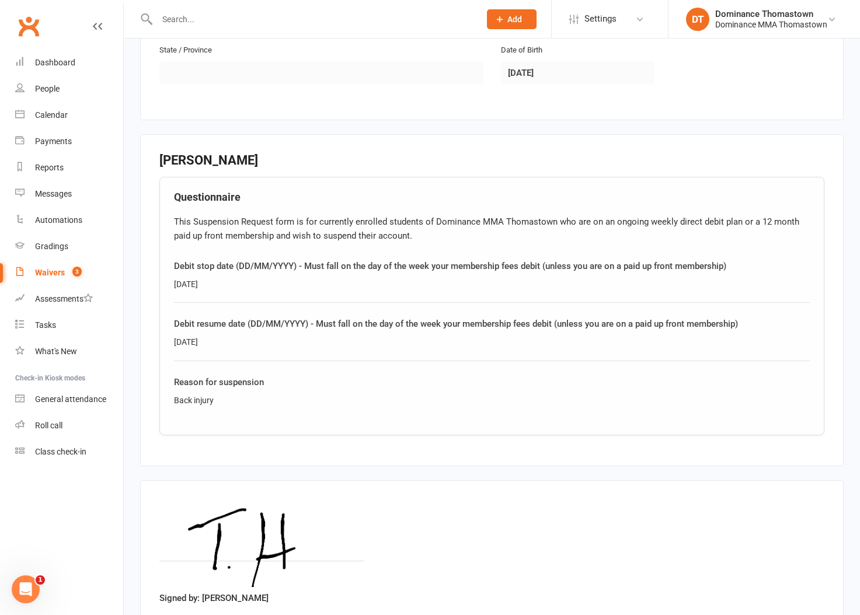
scroll to position [524, 0]
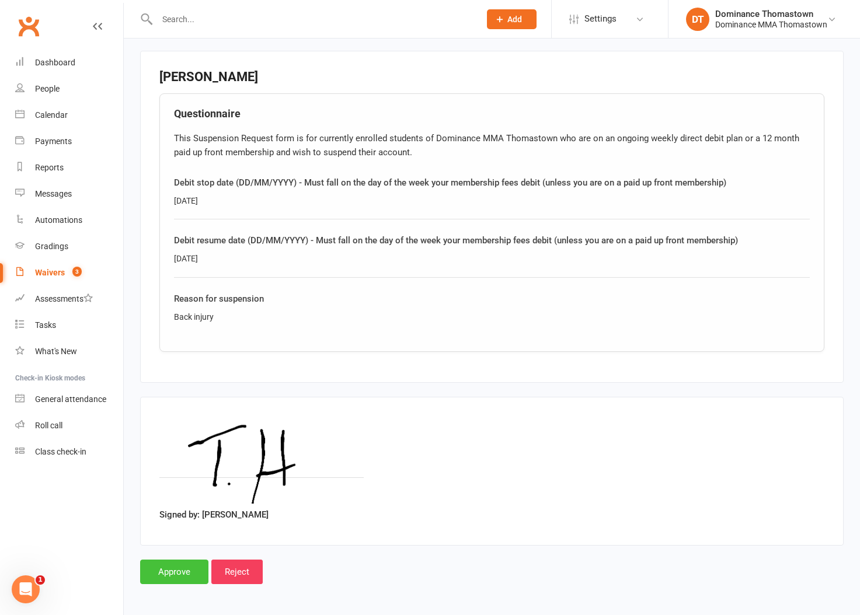
click at [162, 575] on input "Approve" at bounding box center [174, 572] width 68 height 25
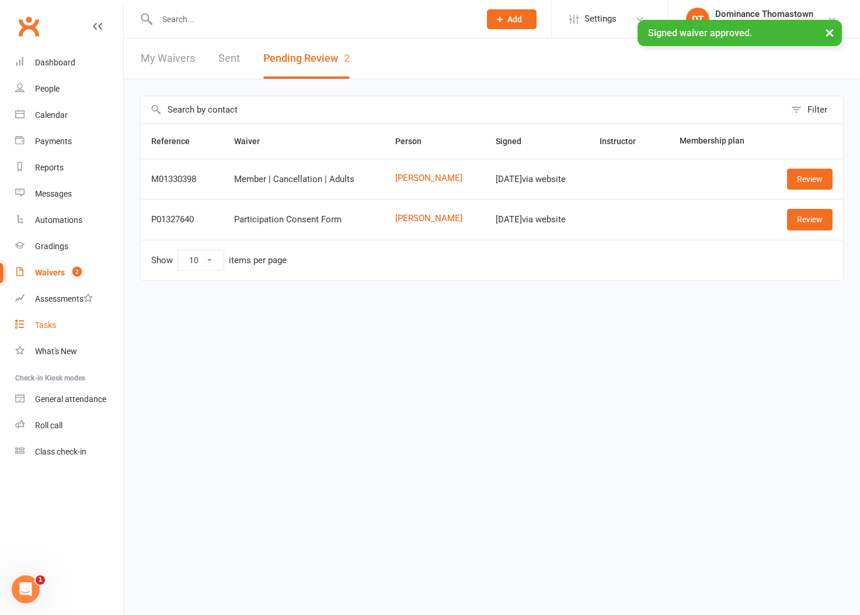
click at [40, 326] on div "Tasks" at bounding box center [45, 324] width 21 height 9
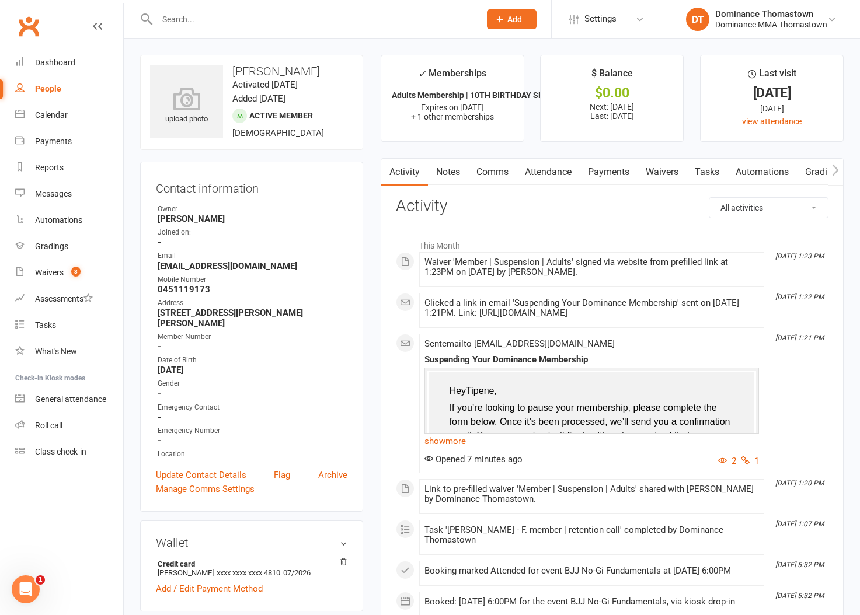
click at [631, 174] on link "Payments" at bounding box center [609, 172] width 58 height 27
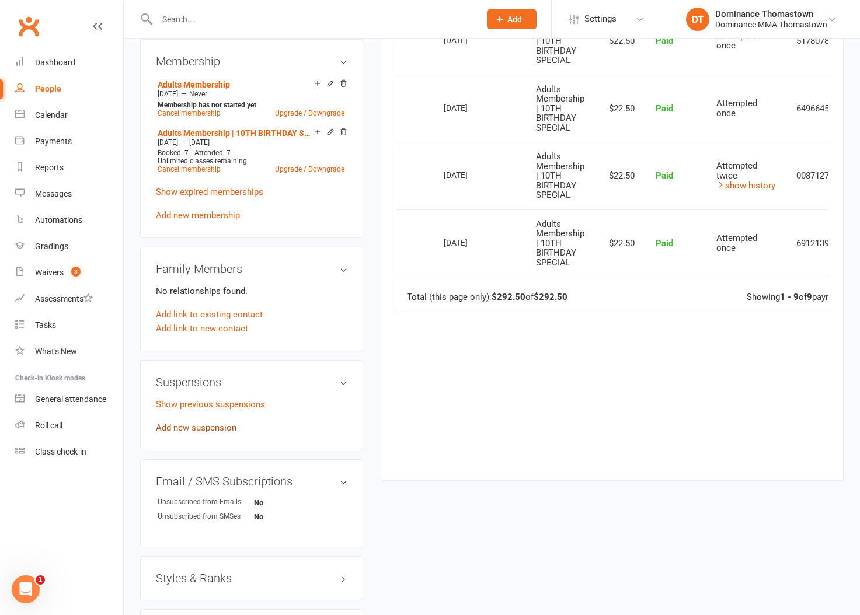
scroll to position [587, 0]
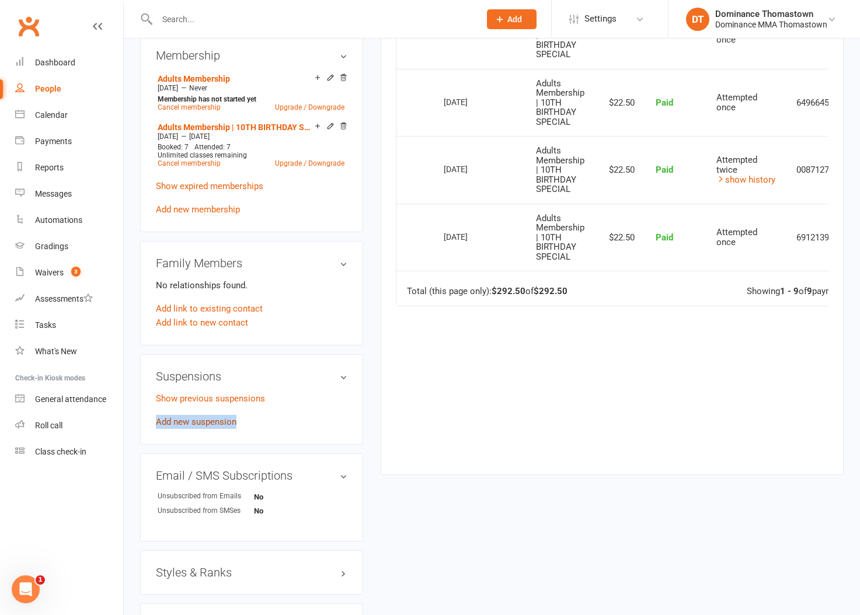
click at [194, 417] on link "Add new suspension" at bounding box center [196, 422] width 81 height 11
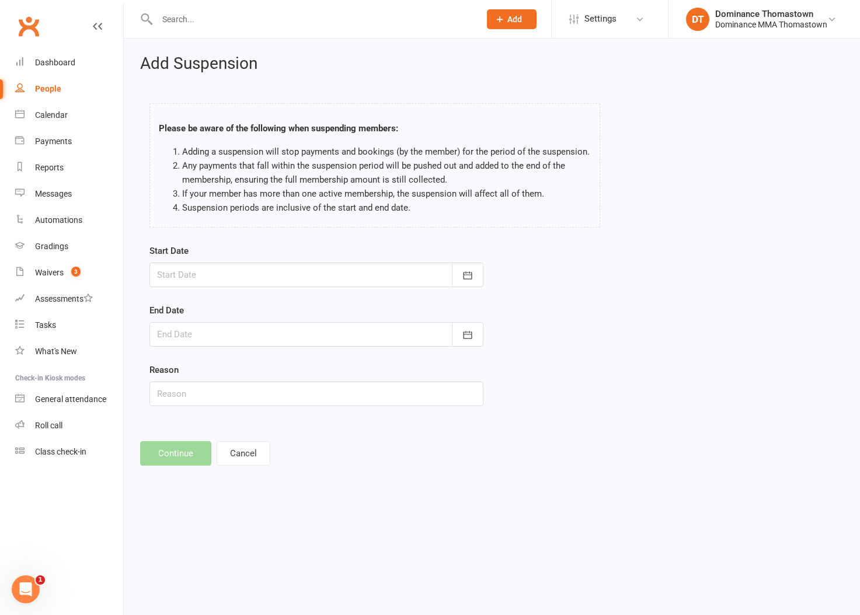
click at [244, 275] on div at bounding box center [316, 275] width 334 height 25
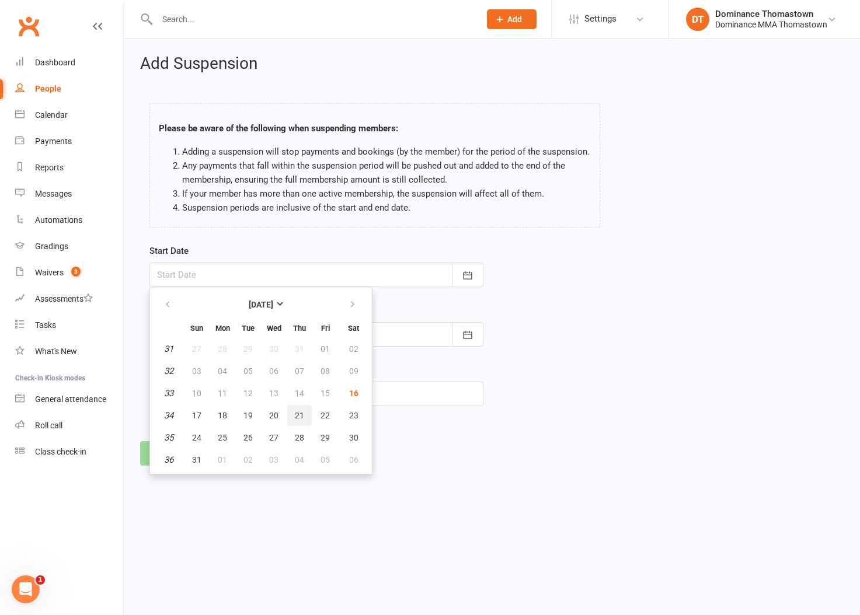
click at [293, 420] on button "21" at bounding box center [299, 415] width 25 height 21
type input "[DATE]"
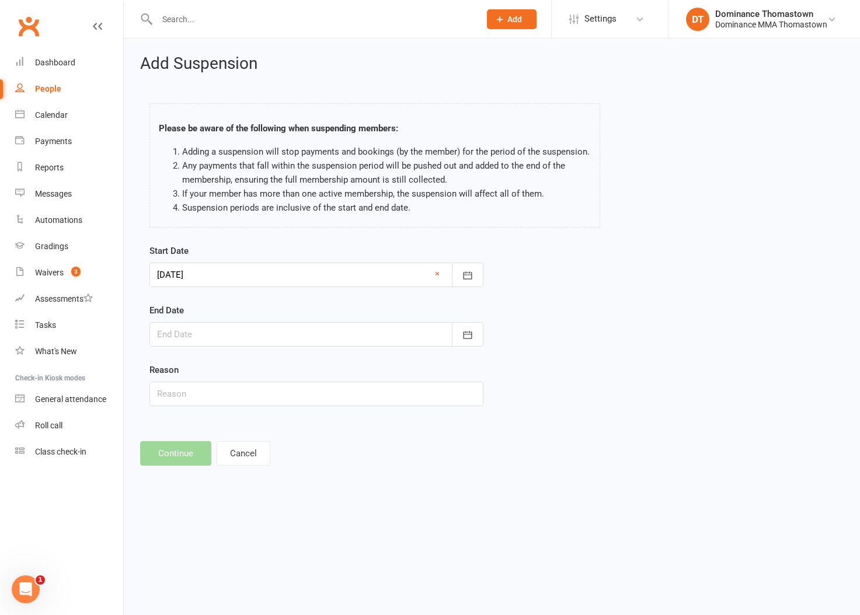
drag, startPoint x: 245, startPoint y: 339, endPoint x: 242, endPoint y: 398, distance: 59.6
click at [246, 340] on div at bounding box center [316, 334] width 334 height 25
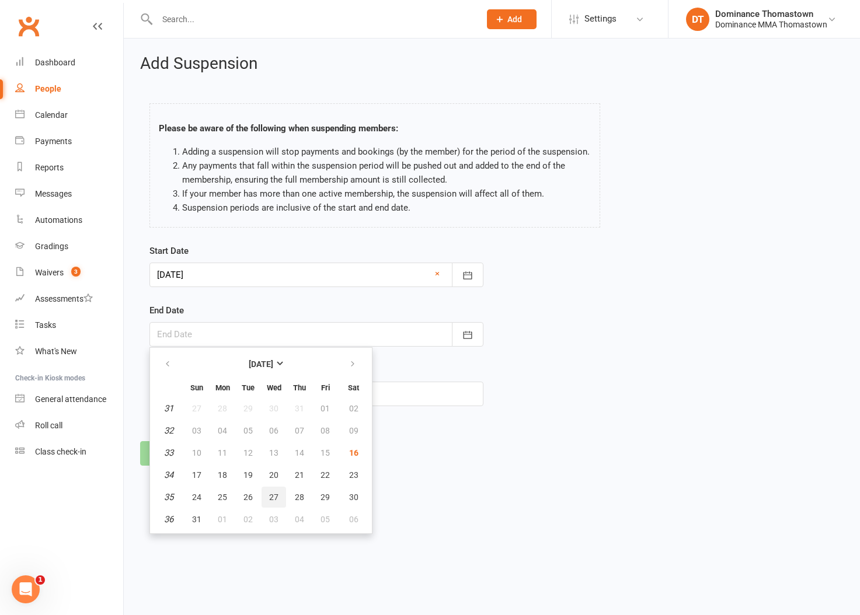
click at [279, 498] on button "27" at bounding box center [273, 497] width 25 height 21
type input "[DATE]"
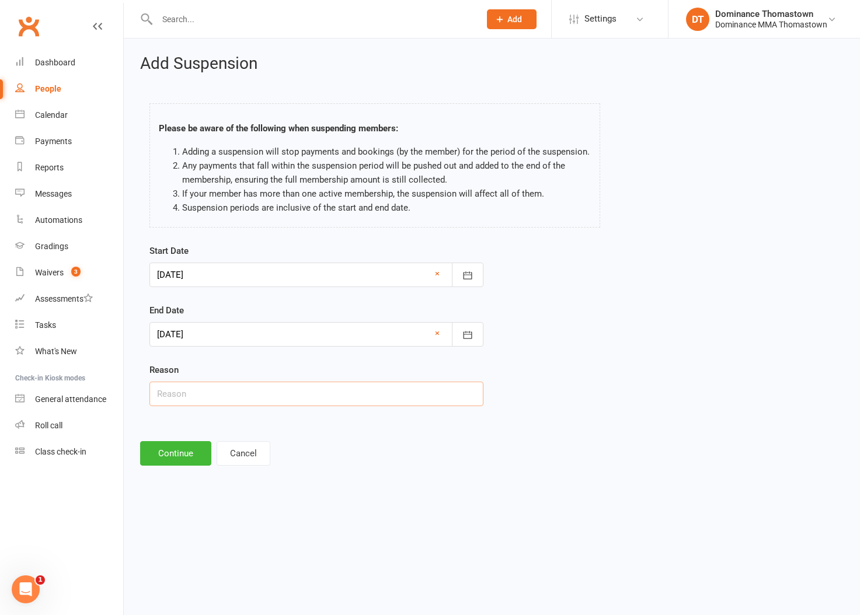
click at [203, 395] on input "text" at bounding box center [316, 394] width 334 height 25
type input "Injury"
click at [169, 451] on button "Continue" at bounding box center [175, 453] width 71 height 25
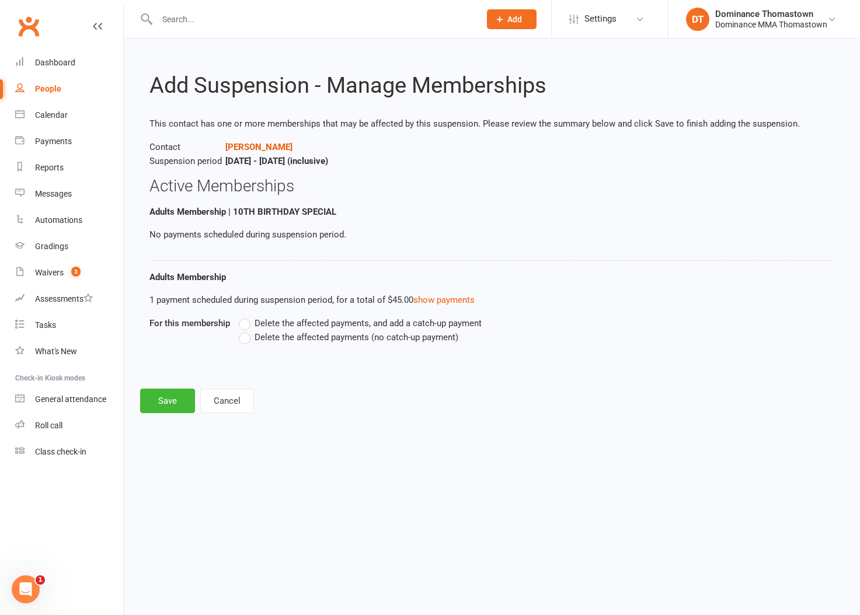
click at [257, 342] on label "Delete the affected payments (no catch-up payment)" at bounding box center [348, 337] width 219 height 14
click at [246, 330] on input "Delete the affected payments (no catch-up payment)" at bounding box center [243, 330] width 8 height 0
click at [170, 399] on button "Save" at bounding box center [167, 401] width 55 height 25
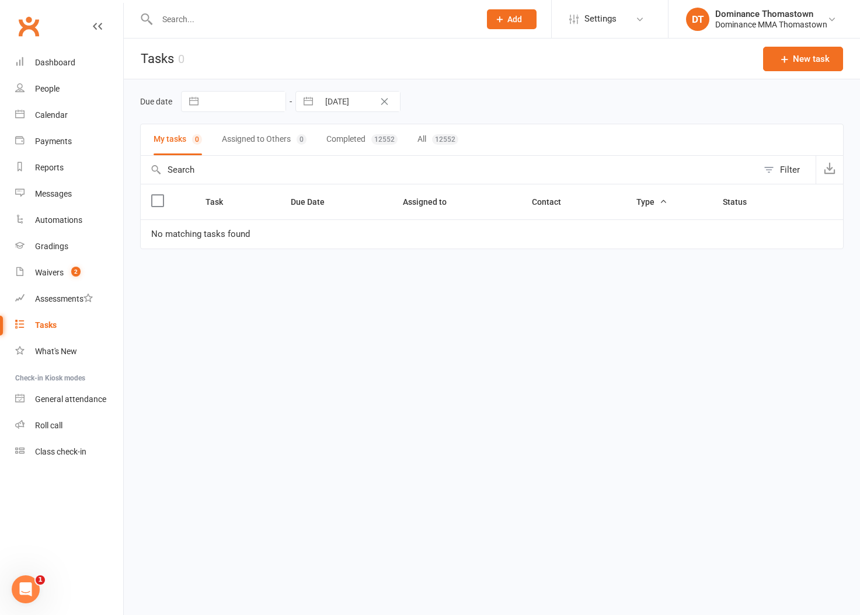
click at [228, 17] on input "text" at bounding box center [313, 19] width 318 height 16
select select "6"
select select "2025"
select select "7"
select select "2025"
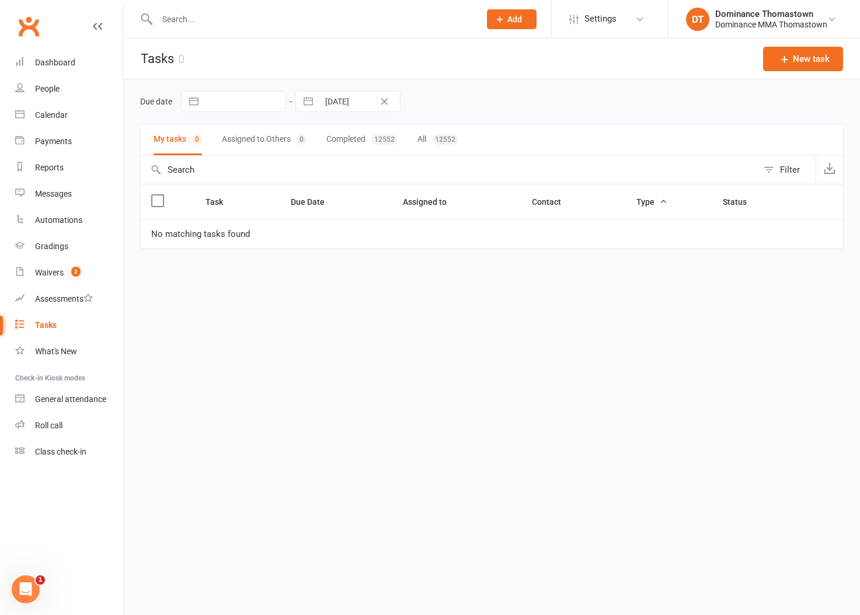
select select "8"
select select "2025"
click at [353, 104] on input "16 Aug 2025" at bounding box center [359, 102] width 81 height 20
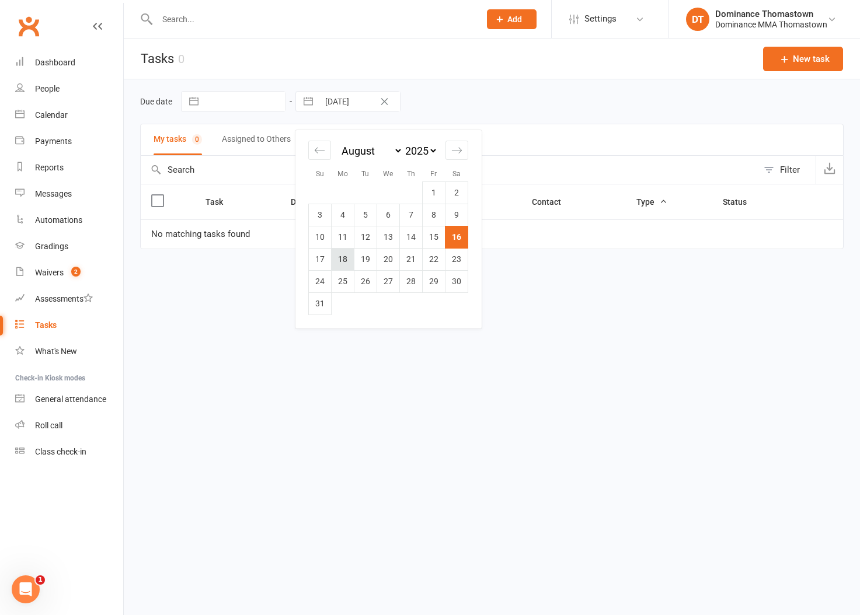
click at [344, 263] on td "18" at bounding box center [343, 259] width 23 height 22
type input "18 Aug 2025"
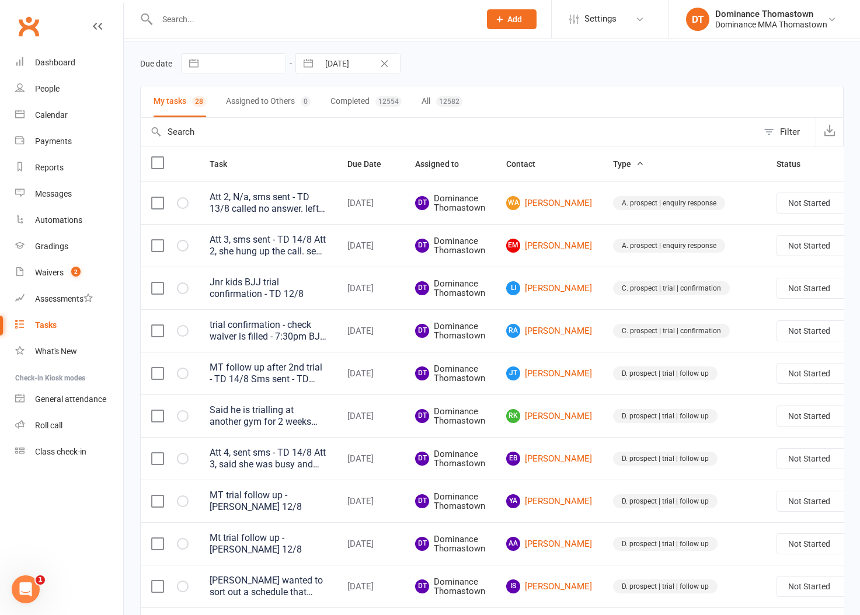
scroll to position [752, 0]
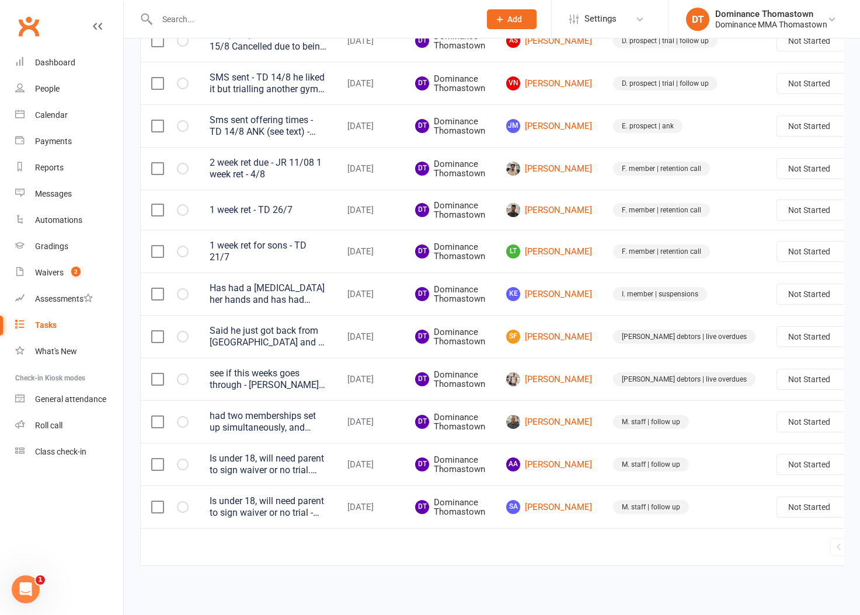
click at [859, 547] on link "2" at bounding box center [871, 547] width 14 height 16
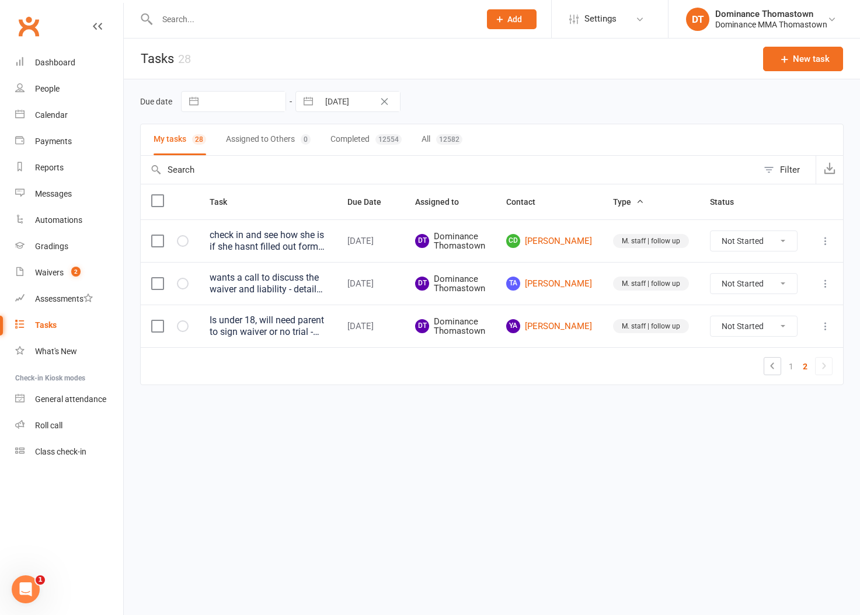
click at [831, 289] on button at bounding box center [825, 284] width 14 height 14
click at [741, 334] on link "Edit" at bounding box center [774, 329] width 116 height 23
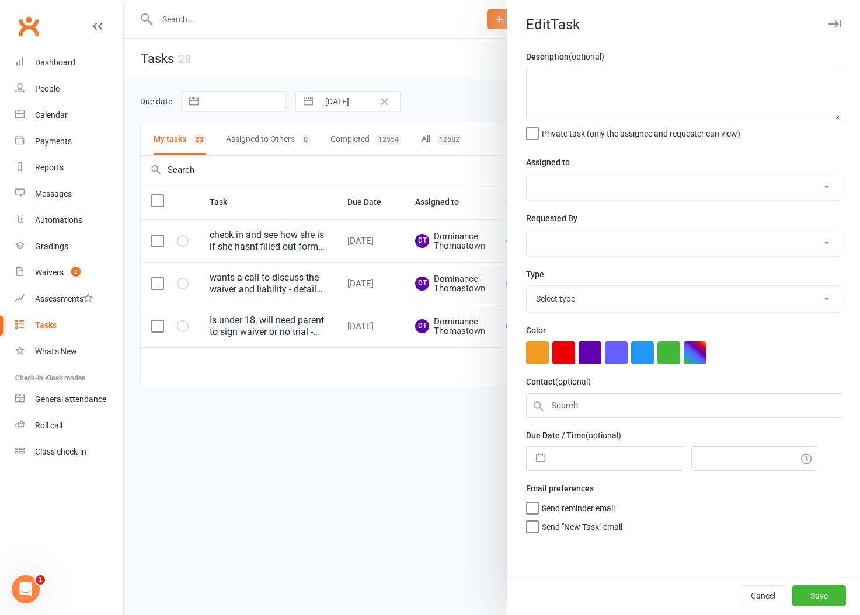
type textarea "wants a call to discuss the waiver and liability - details in sms 16/8 WW"
select select "12547"
type input "18 Aug 2025"
type input "10:15am"
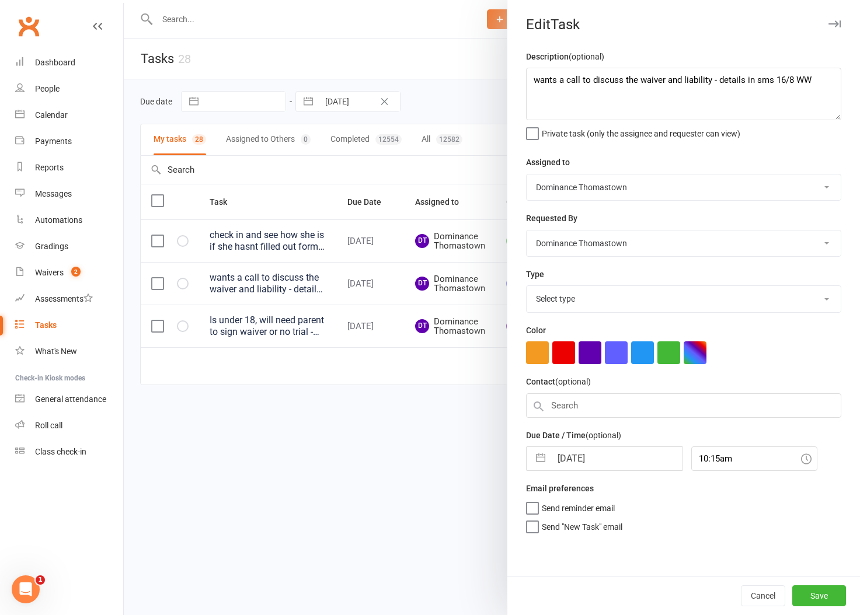
select select "3858"
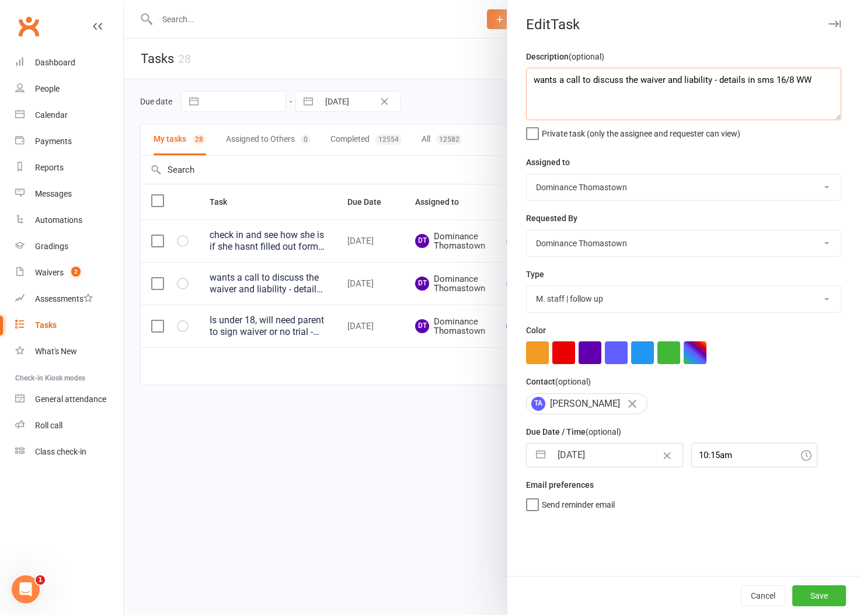
click at [532, 81] on textarea "wants a call to discuss the waiver and liability - details in sms 16/8 WW" at bounding box center [683, 94] width 315 height 53
click at [769, 81] on textarea "wants a call to discuss the waiver and liability - details in sms 16/8 WW" at bounding box center [683, 94] width 315 height 53
type textarea "wants a call to discuss the waiver and liability - details in sms - Cat has att…"
click at [815, 591] on button "Save" at bounding box center [819, 595] width 54 height 21
